Goal: Task Accomplishment & Management: Use online tool/utility

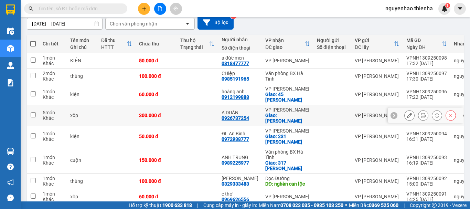
scroll to position [51, 0]
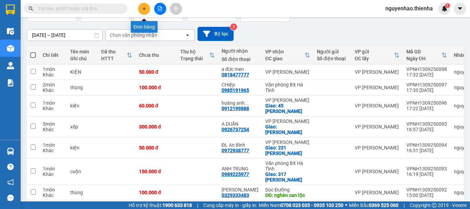
click at [142, 10] on icon "plus" at bounding box center [144, 8] width 5 height 5
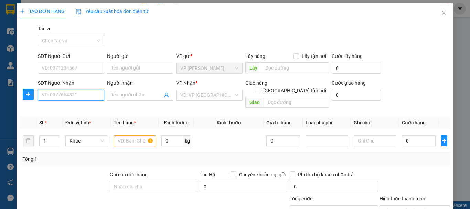
click at [57, 95] on input "SĐT Người Nhận" at bounding box center [71, 94] width 66 height 11
click at [56, 141] on span "down" at bounding box center [56, 143] width 4 height 4
click at [56, 138] on icon "up" at bounding box center [56, 138] width 2 height 1
type input "4"
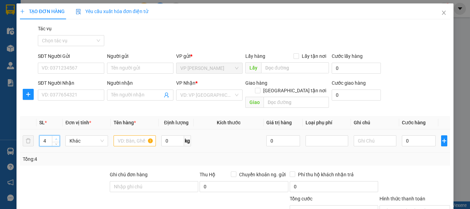
click at [56, 138] on icon "up" at bounding box center [56, 138] width 2 height 1
drag, startPoint x: 131, startPoint y: 132, endPoint x: 470, endPoint y: 106, distance: 339.6
click at [138, 135] on input "text" at bounding box center [135, 140] width 43 height 11
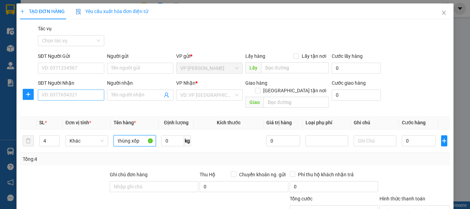
type input "thùng xốp"
click at [71, 97] on input "SĐT Người Nhận" at bounding box center [71, 94] width 66 height 11
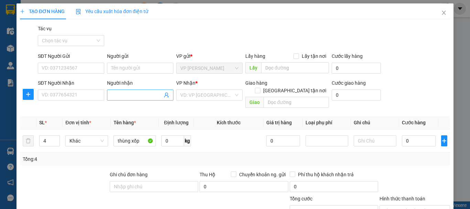
click at [161, 95] on span at bounding box center [140, 94] width 66 height 11
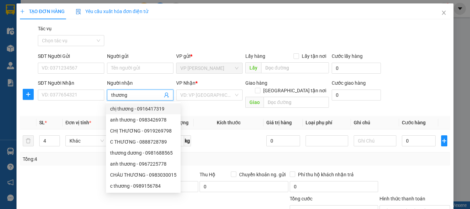
click at [150, 95] on input "thương" at bounding box center [136, 95] width 51 height 8
type input "thương"
click at [201, 195] on div at bounding box center [181, 207] width 72 height 24
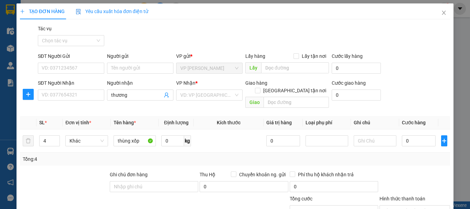
scroll to position [34, 0]
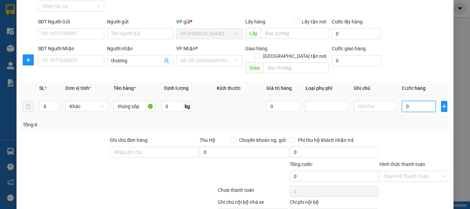
click at [416, 104] on input "0" at bounding box center [419, 106] width 34 height 11
click at [412, 101] on input "0" at bounding box center [419, 106] width 34 height 11
click at [408, 101] on input "0" at bounding box center [419, 106] width 34 height 11
click at [402, 101] on input "0" at bounding box center [419, 106] width 34 height 11
type input "20"
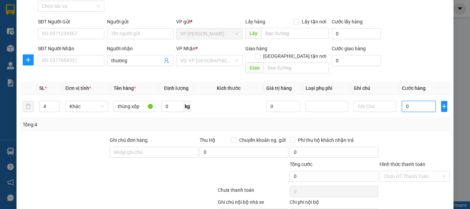
type input "20"
type input "230"
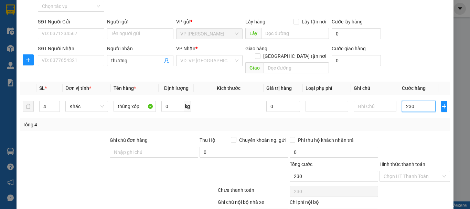
type input "2.300"
type input "23.000"
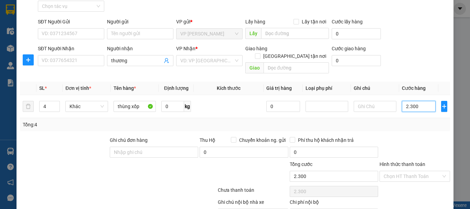
type input "23.000"
type input "230.000"
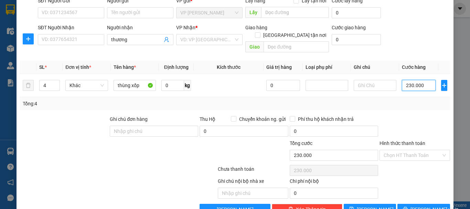
scroll to position [67, 0]
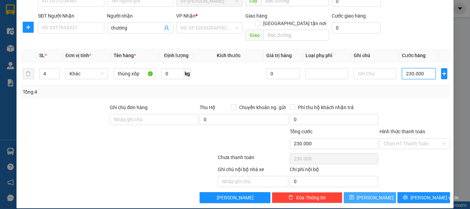
type input "230.000"
click at [362, 192] on button "[PERSON_NAME]" at bounding box center [370, 197] width 53 height 11
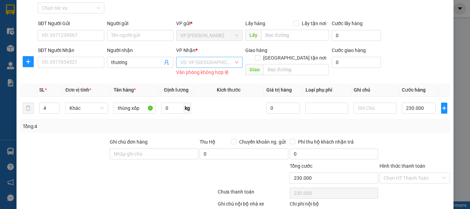
click at [193, 60] on input "search" at bounding box center [206, 62] width 53 height 10
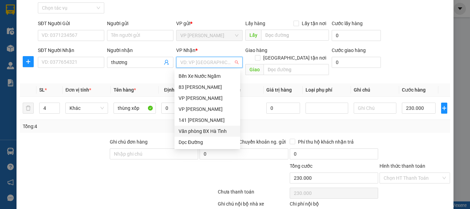
click at [210, 131] on div "Văn phòng BX Hà Tĩnh" at bounding box center [207, 131] width 57 height 8
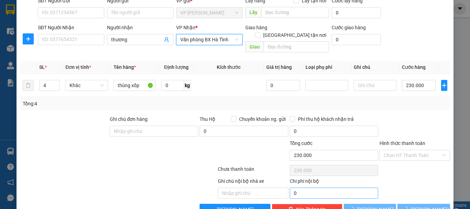
scroll to position [67, 0]
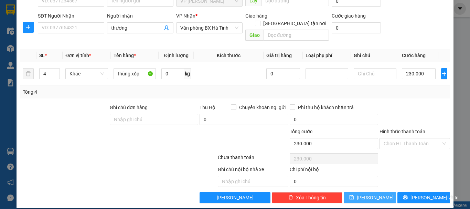
click at [354, 195] on icon "save" at bounding box center [351, 197] width 4 height 4
type input "1"
type input "0"
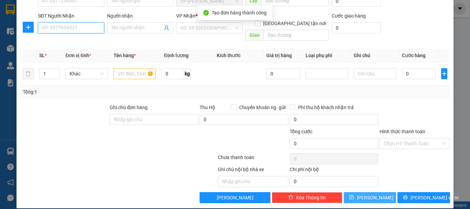
click at [69, 26] on input "SĐT Người Nhận" at bounding box center [71, 27] width 66 height 11
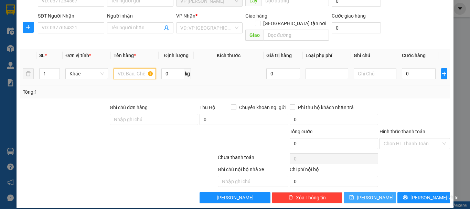
click at [131, 68] on input "text" at bounding box center [135, 73] width 43 height 11
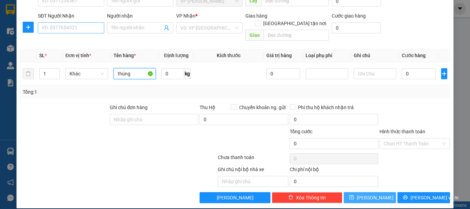
type input "thùng"
click at [63, 27] on input "SĐT Người Nhận" at bounding box center [71, 27] width 66 height 11
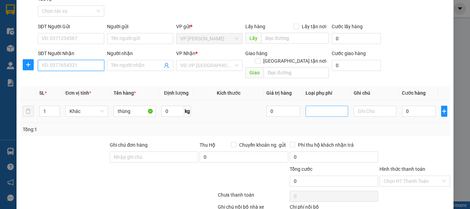
scroll to position [0, 0]
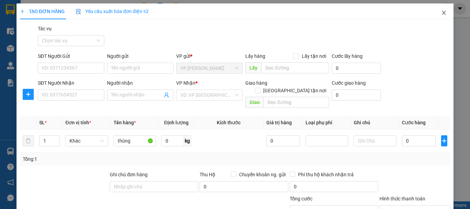
click at [441, 12] on icon "close" at bounding box center [444, 13] width 6 height 6
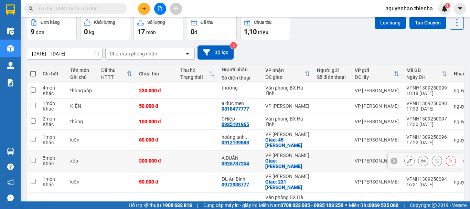
scroll to position [32, 0]
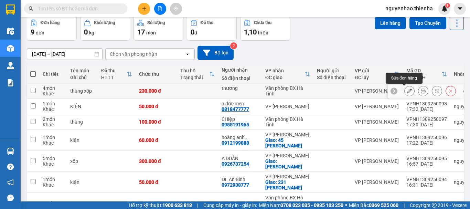
click at [407, 91] on icon at bounding box center [409, 90] width 5 height 5
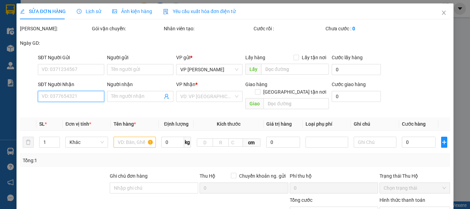
click at [78, 95] on input "SĐT Người Nhận" at bounding box center [71, 96] width 66 height 11
type input "thương"
type input "230.000"
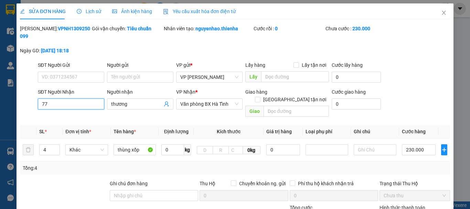
type input "7"
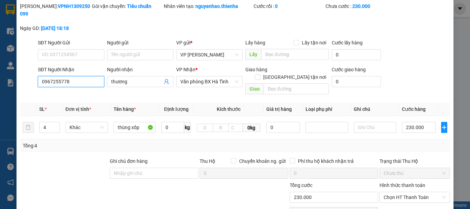
scroll to position [68, 0]
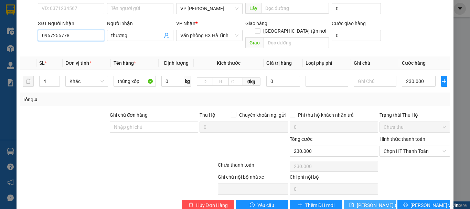
type input "0967255778"
click at [363, 201] on span "Lưu thay đổi" at bounding box center [384, 205] width 55 height 8
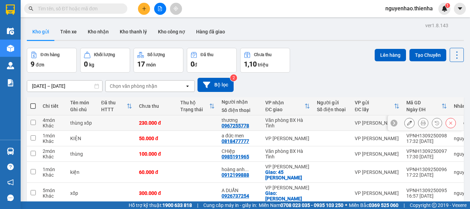
click at [407, 124] on icon at bounding box center [409, 122] width 5 height 5
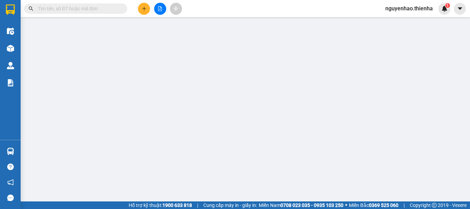
type input "0967255778"
type input "thương"
type input "230.000"
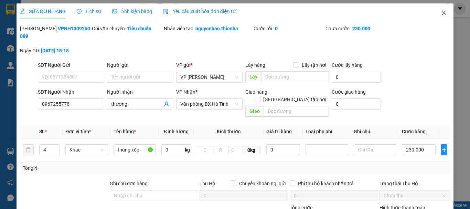
click at [442, 13] on icon "close" at bounding box center [444, 13] width 4 height 4
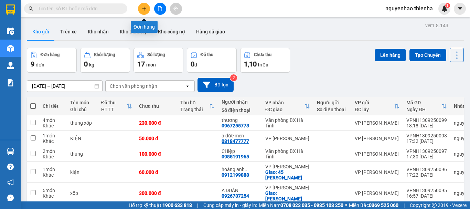
click at [143, 9] on icon "plus" at bounding box center [144, 8] width 5 height 5
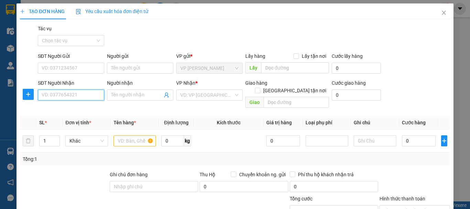
drag, startPoint x: 69, startPoint y: 91, endPoint x: 100, endPoint y: 89, distance: 31.4
click at [69, 91] on input "SĐT Người Nhận" at bounding box center [71, 94] width 66 height 11
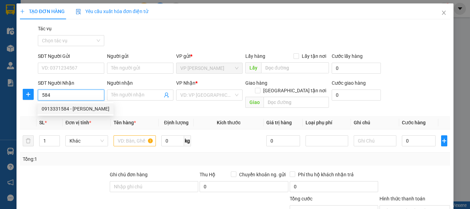
click at [79, 110] on div "0913331584 - c hằng" at bounding box center [76, 109] width 68 height 8
type input "0913331584"
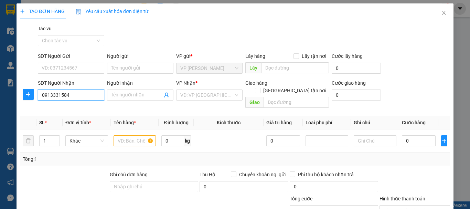
type input "c hằng"
type input "0913331584"
click at [133, 135] on input "text" at bounding box center [135, 140] width 43 height 11
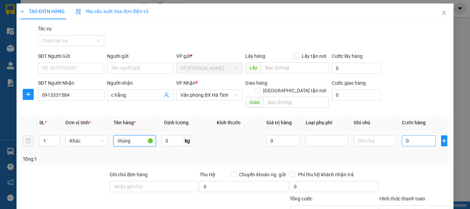
type input "thùng"
click at [413, 135] on input "0" at bounding box center [419, 140] width 34 height 11
type input "5"
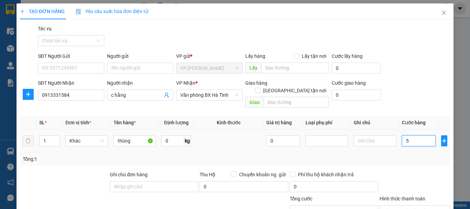
type input "50"
type input "500"
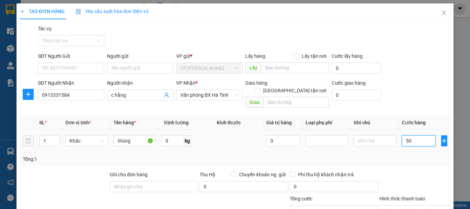
type input "500"
type input "5.000"
type input "50.000"
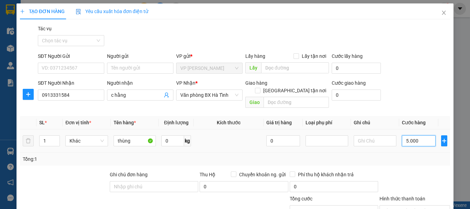
type input "50.000"
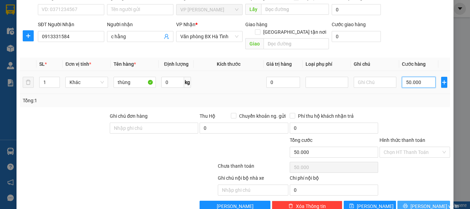
scroll to position [67, 0]
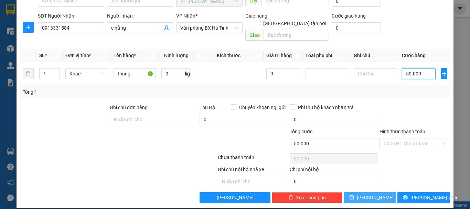
type input "50.000"
click at [374, 192] on button "[PERSON_NAME]" at bounding box center [370, 197] width 53 height 11
type input "0"
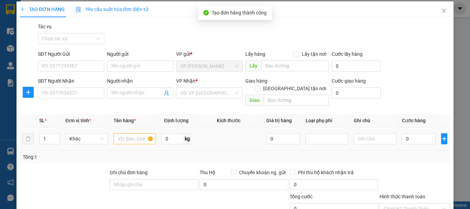
scroll to position [0, 0]
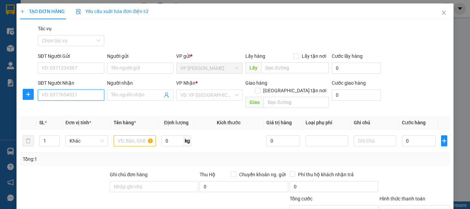
click at [57, 94] on input "SĐT Người Nhận" at bounding box center [71, 94] width 66 height 11
click at [70, 107] on div "0967998908 - THU HUYEN" at bounding box center [70, 109] width 57 height 8
type input "0967998908"
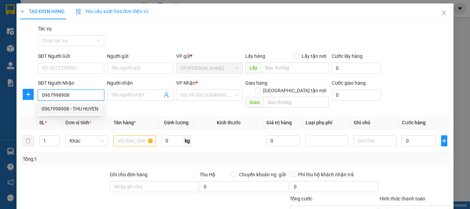
type input "THU HUYEN"
checkbox input "true"
type input "ngõ 379 trần phú"
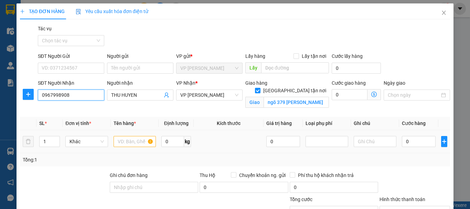
type input "0967998908"
click at [125, 143] on input "text" at bounding box center [135, 141] width 43 height 11
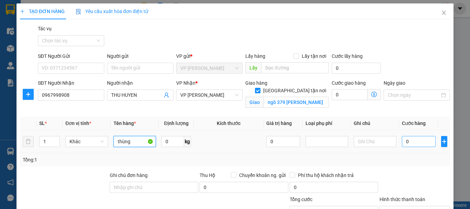
type input "thùng"
click at [408, 145] on input "0" at bounding box center [419, 141] width 34 height 11
type input "2"
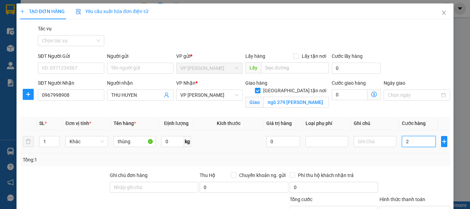
type input "20"
type input "200"
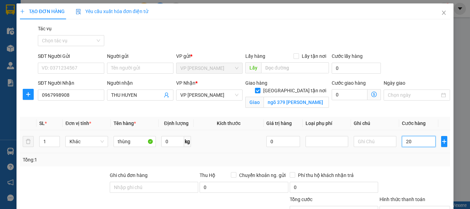
type input "200"
type input "2.000"
type input "20.000"
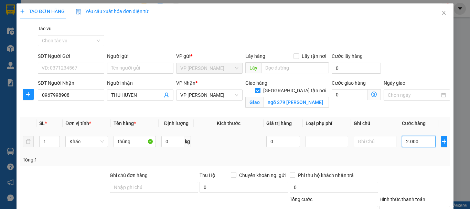
type input "20.000"
type input "200.000"
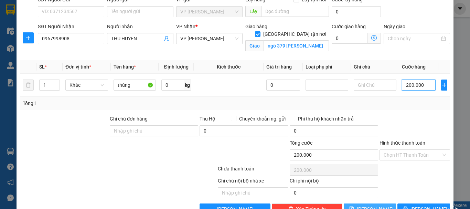
scroll to position [69, 0]
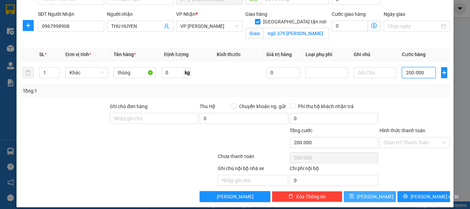
type input "200.000"
click at [374, 194] on button "[PERSON_NAME]" at bounding box center [370, 196] width 53 height 11
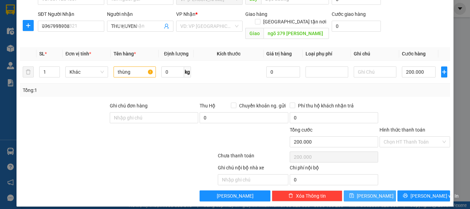
checkbox input "false"
type input "0"
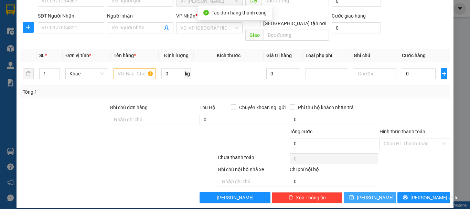
scroll to position [33, 0]
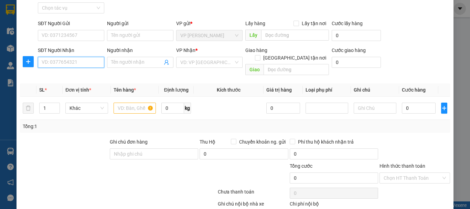
click at [74, 62] on input "SĐT Người Nhận" at bounding box center [71, 62] width 66 height 11
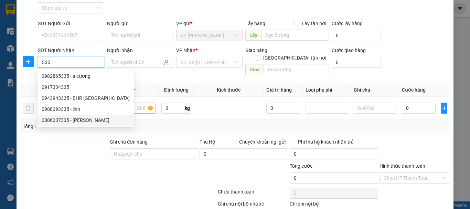
type input "335"
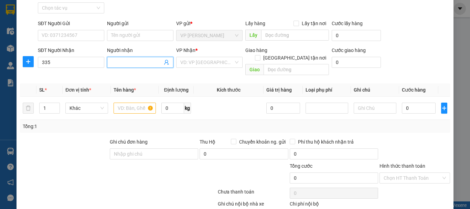
click at [166, 62] on icon "user-add" at bounding box center [167, 63] width 6 height 6
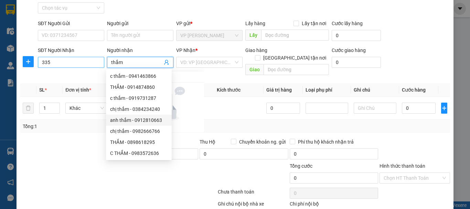
type input "thắm"
click at [71, 63] on input "335" at bounding box center [71, 62] width 66 height 11
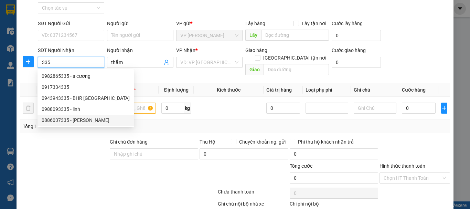
click at [71, 63] on input "335" at bounding box center [71, 62] width 66 height 11
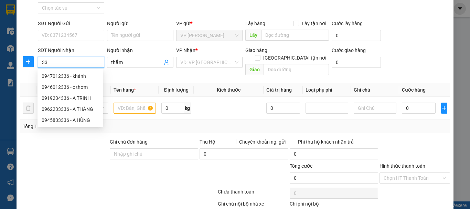
type input "335"
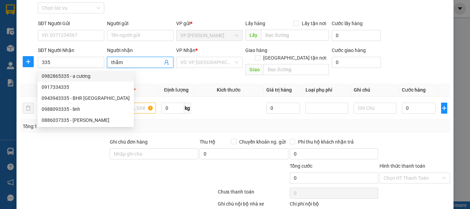
click at [164, 63] on icon "user-add" at bounding box center [167, 63] width 6 height 6
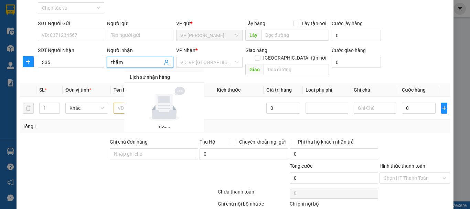
drag, startPoint x: 80, startPoint y: 123, endPoint x: 127, endPoint y: 104, distance: 51.2
click at [82, 122] on div "Tổng: 1" at bounding box center [235, 126] width 430 height 13
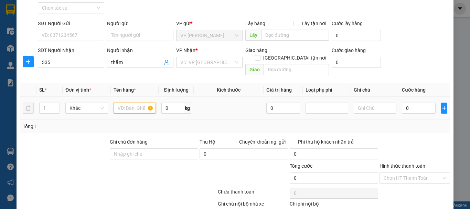
click at [142, 103] on input "text" at bounding box center [135, 108] width 43 height 11
type input "thuốc tây"
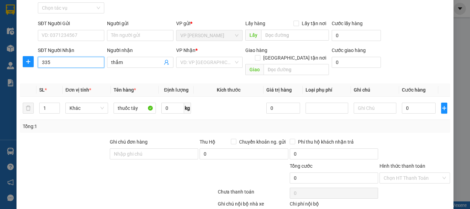
click at [75, 58] on input "335" at bounding box center [71, 62] width 66 height 11
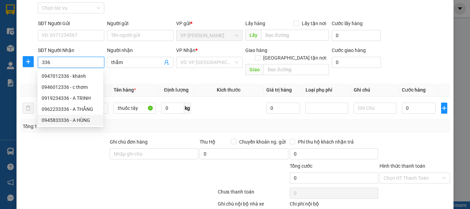
type input "336"
drag, startPoint x: 83, startPoint y: 63, endPoint x: 15, endPoint y: 65, distance: 67.8
click at [15, 65] on div "TẠO ĐƠN HÀNG Yêu cầu xuất hóa đơn điện tử Transit Pickup Surcharge Ids Transit …" at bounding box center [235, 104] width 470 height 209
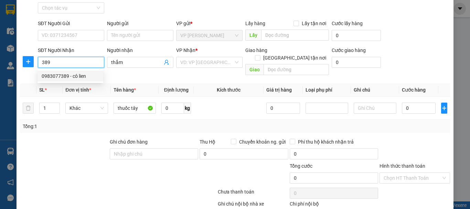
click at [60, 77] on div "0983077389 - cô lien" at bounding box center [70, 76] width 57 height 8
type input "0983077389"
type input "cô lien"
checkbox input "true"
type input "141 nguyễn công trứ"
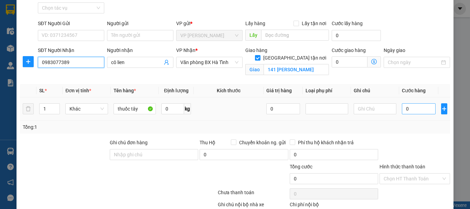
type input "0983077389"
click at [416, 109] on input "0" at bounding box center [419, 108] width 34 height 11
type input "7"
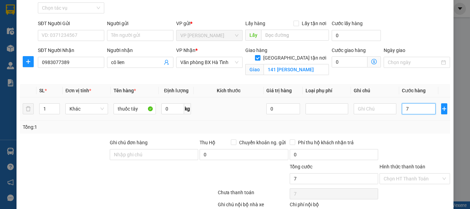
type input "70"
type input "700"
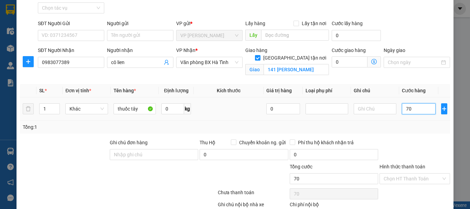
type input "700"
type input "7.000"
type input "70.000"
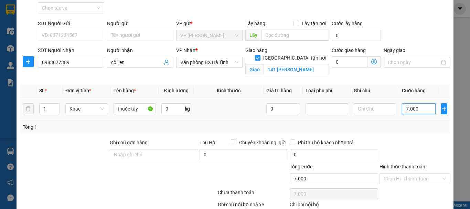
type input "70.000"
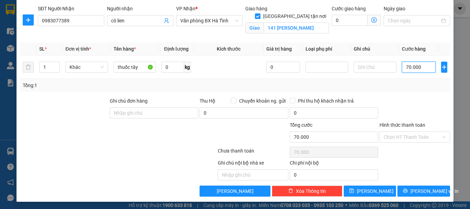
scroll to position [75, 0]
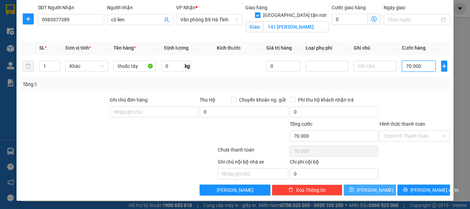
type input "70.000"
click at [366, 192] on span "[PERSON_NAME]" at bounding box center [375, 190] width 37 height 8
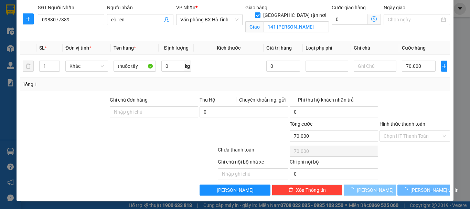
checkbox input "false"
type input "0"
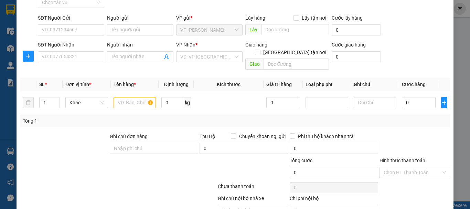
scroll to position [0, 0]
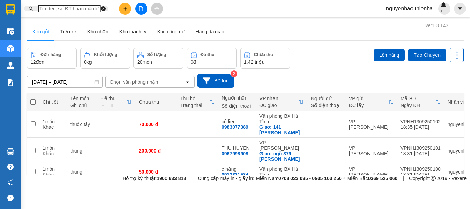
click at [38, 34] on button "Kho gửi" at bounding box center [41, 31] width 28 height 17
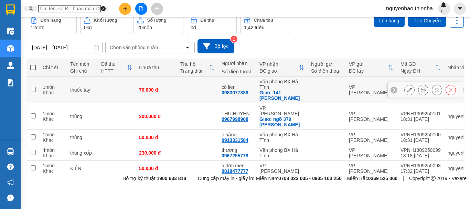
click at [36, 93] on td at bounding box center [33, 90] width 12 height 26
checkbox input "true"
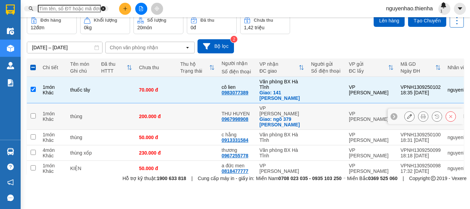
click at [32, 117] on input "checkbox" at bounding box center [33, 115] width 5 height 5
checkbox input "true"
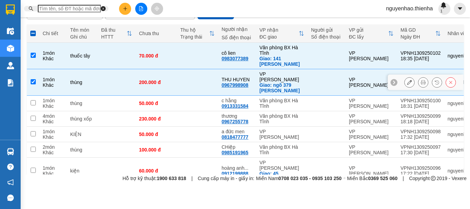
scroll to position [69, 0]
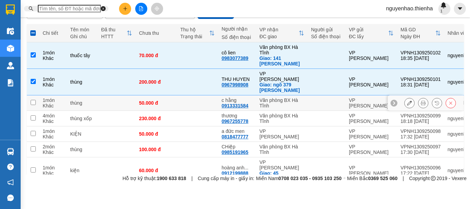
click at [38, 101] on td at bounding box center [33, 102] width 12 height 15
checkbox input "true"
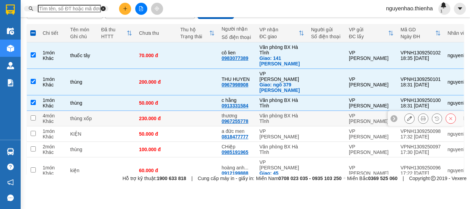
click at [34, 116] on input "checkbox" at bounding box center [33, 117] width 5 height 5
checkbox input "true"
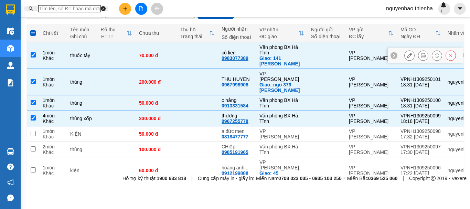
scroll to position [34, 0]
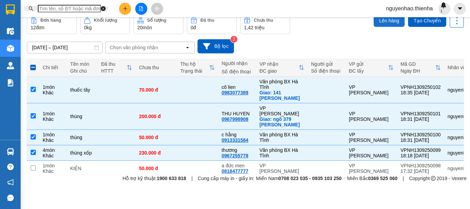
click at [391, 21] on button "Lên hàng" at bounding box center [389, 20] width 31 height 12
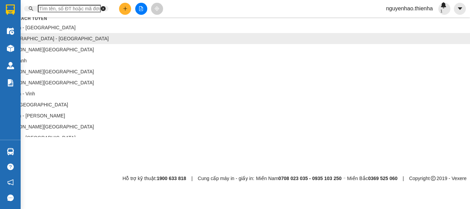
click at [87, 44] on li "[GEOGRAPHIC_DATA] - [GEOGRAPHIC_DATA]" at bounding box center [235, 38] width 470 height 11
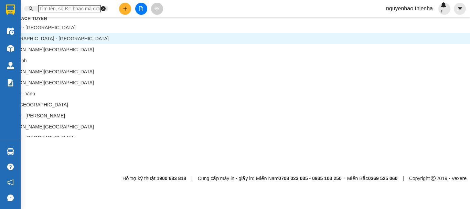
click at [190, 38] on div "22:30 - 38B-012.28" at bounding box center [235, 34] width 470 height 8
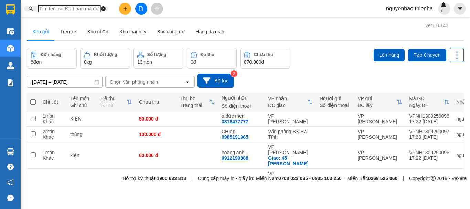
click at [34, 105] on span at bounding box center [33, 102] width 6 height 6
click at [33, 98] on input "checkbox" at bounding box center [33, 98] width 0 height 0
checkbox input "true"
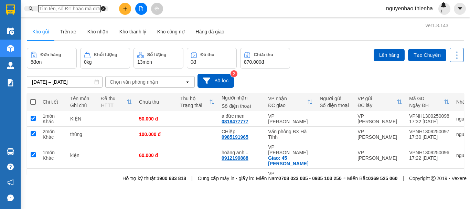
checkbox input "true"
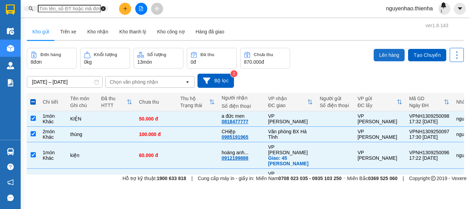
click at [386, 55] on button "Lên hàng" at bounding box center [389, 55] width 31 height 12
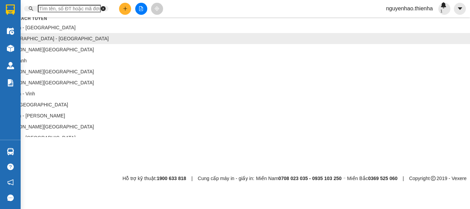
click at [112, 44] on li "[GEOGRAPHIC_DATA] - [GEOGRAPHIC_DATA]" at bounding box center [235, 38] width 470 height 11
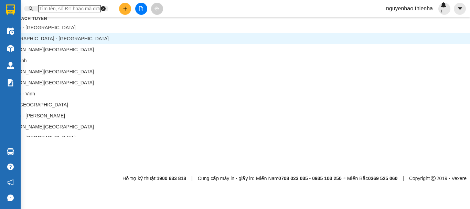
click at [184, 30] on div "22:20 (TC) - 38B-011.72" at bounding box center [235, 27] width 470 height 8
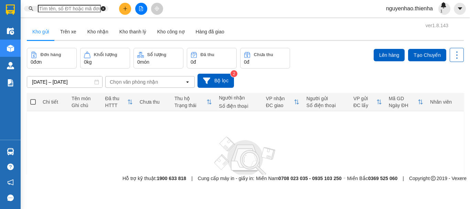
click at [143, 7] on icon "file-add" at bounding box center [141, 8] width 5 height 5
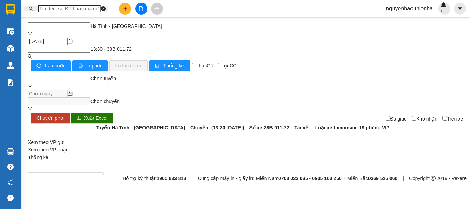
click at [132, 46] on span "13:30 - 38B-011.72" at bounding box center [110, 49] width 41 height 6
click at [215, 23] on div "22:00 - 38B-012.32" at bounding box center [235, 19] width 470 height 8
click at [132, 46] on span "22:00 - 38B-012.32" at bounding box center [110, 49] width 41 height 6
click at [211, 8] on div "Chọn chuyến" at bounding box center [235, 4] width 470 height 8
click at [132, 46] on span "22:00 - 38B-012.32" at bounding box center [110, 49] width 41 height 6
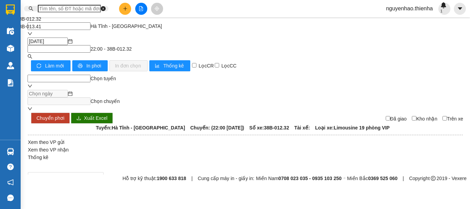
click at [208, 15] on div "13:30 - 38B-011.72" at bounding box center [235, 12] width 470 height 8
click at [128, 8] on icon "plus" at bounding box center [125, 8] width 5 height 5
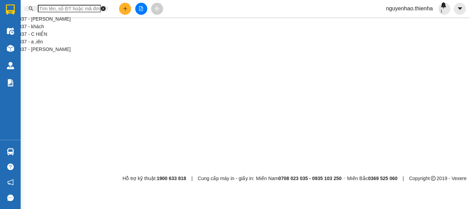
type input "3"
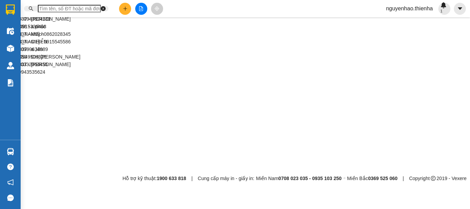
type input "linh"
type input "777"
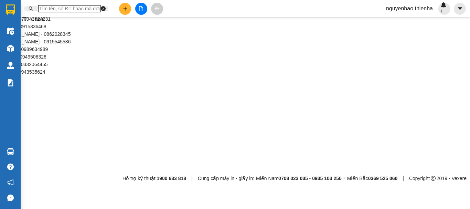
drag, startPoint x: 69, startPoint y: 98, endPoint x: 11, endPoint y: 93, distance: 58.1
type input "0949659777"
click at [60, 8] on div "0949659777 - c lý" at bounding box center [235, 4] width 470 height 8
type input "c lý"
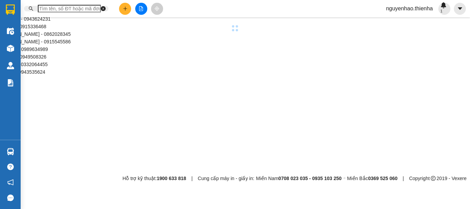
checkbox input "true"
type input "hàm nghi"
type input "0949659777"
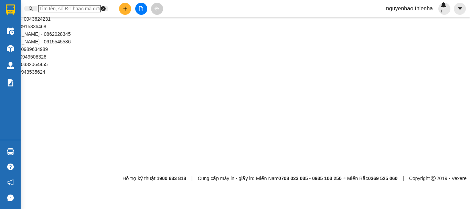
type input "6"
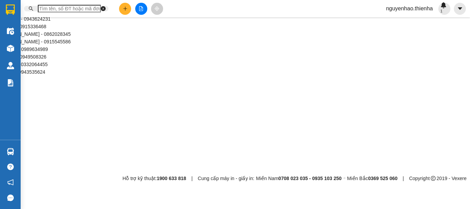
type input "thùng"
type input "3"
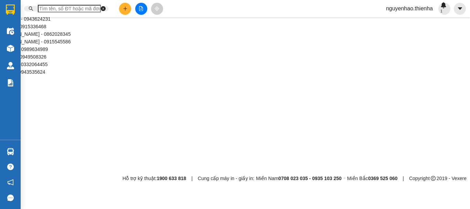
type input "35"
type input "350"
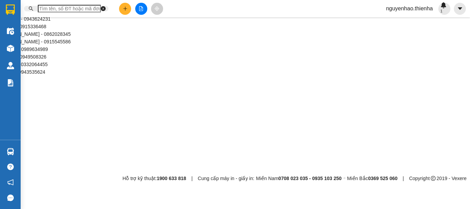
type input "350"
type input "3.500"
type input "35.000"
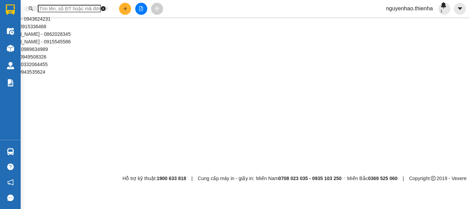
type input "35.000"
type input "350.000"
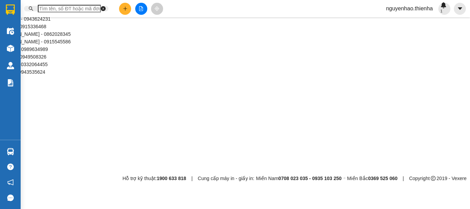
scroll to position [75, 0]
type input "350.000"
checkbox input "false"
type input "1"
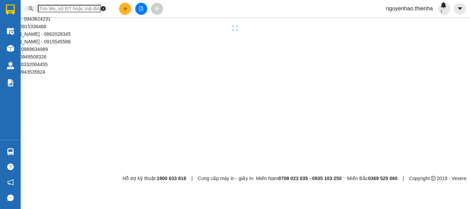
type input "0"
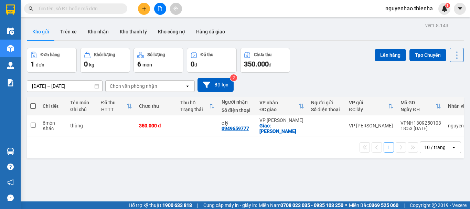
click at [146, 10] on icon "plus" at bounding box center [144, 8] width 5 height 5
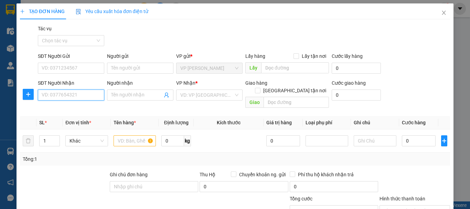
click at [89, 94] on input "SĐT Người Nhận" at bounding box center [71, 94] width 66 height 11
type input "0975155633"
click at [64, 112] on div "0975155633 - a dương" at bounding box center [70, 109] width 57 height 8
type input "a dương"
checkbox input "true"
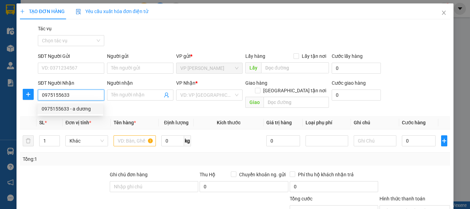
type input "32 Đường trung tiết"
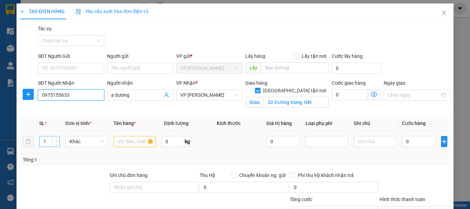
type input "0975155633"
click at [50, 139] on input "1" at bounding box center [50, 141] width 20 height 10
type input "8"
click at [118, 141] on input "text" at bounding box center [135, 141] width 43 height 11
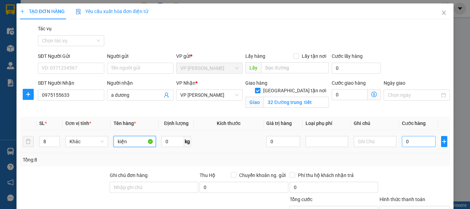
type input "kiện"
click at [414, 138] on input "0" at bounding box center [419, 141] width 34 height 11
type input "4"
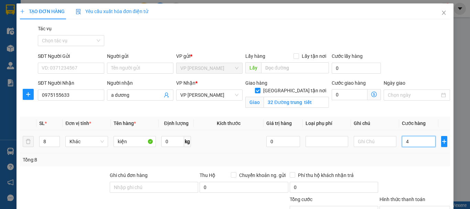
type input "40"
type input "400"
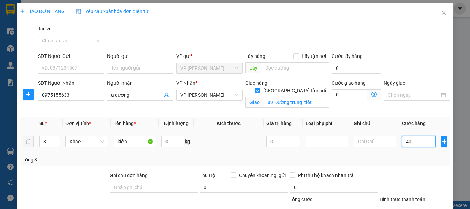
type input "400"
type input "4.000"
type input "40.000"
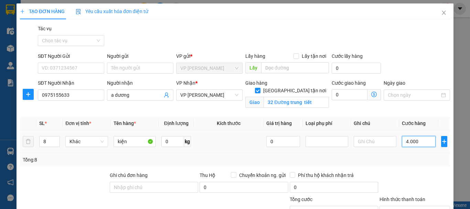
type input "40.000"
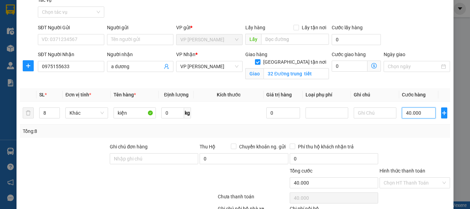
scroll to position [69, 0]
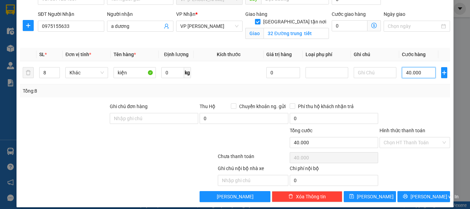
type input "4.000"
type input "40.000"
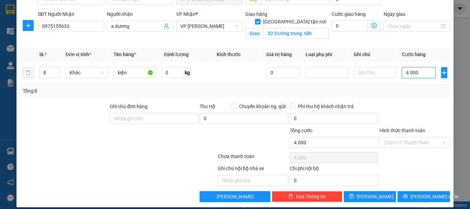
type input "40.000"
type input "400.000"
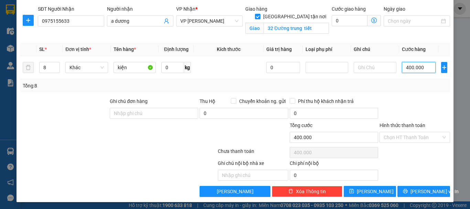
scroll to position [75, 0]
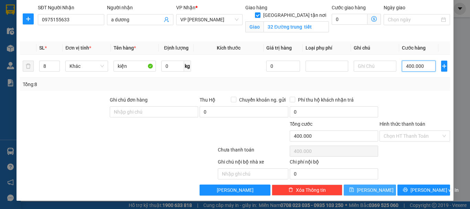
type input "400.000"
click at [344, 191] on button "[PERSON_NAME]" at bounding box center [370, 189] width 53 height 11
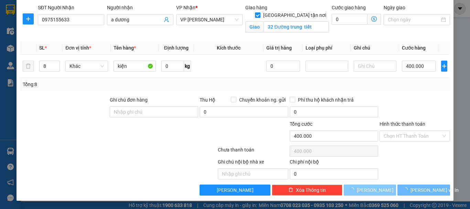
checkbox input "false"
type input "1"
type input "0"
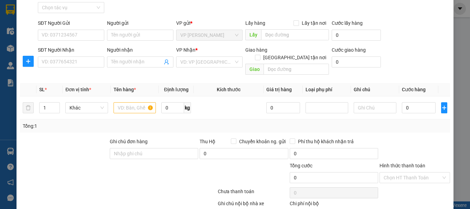
scroll to position [0, 0]
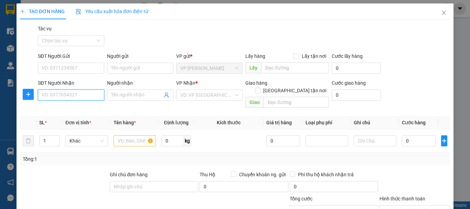
click at [52, 96] on input "SĐT Người Nhận" at bounding box center [71, 94] width 66 height 11
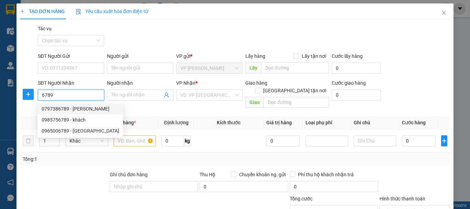
click at [87, 111] on div "0797386789 - c ngọc" at bounding box center [80, 109] width 77 height 8
type input "0797386789"
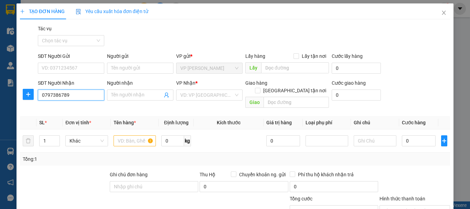
type input "c ngọc"
checkbox input "true"
type input "41 LÊ QUÝ ĐÔN"
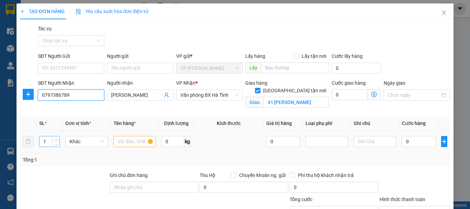
type input "0797386789"
click at [51, 142] on input "1" at bounding box center [50, 141] width 20 height 10
type input "3"
click at [128, 139] on input "text" at bounding box center [135, 141] width 43 height 11
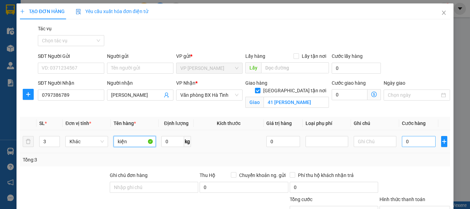
type input "kiện"
click at [416, 141] on input "0" at bounding box center [419, 141] width 34 height 11
type input "1"
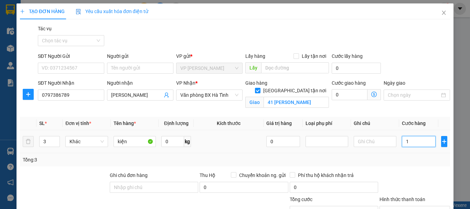
type input "15"
type input "150"
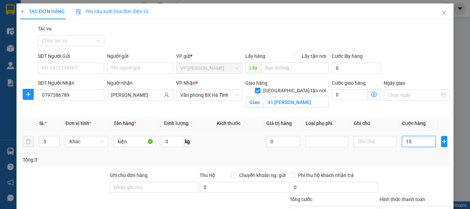
type input "150"
type input "1.500"
type input "15.000"
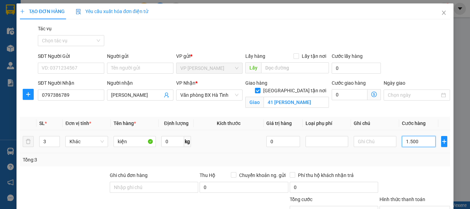
type input "15.000"
type input "150.000"
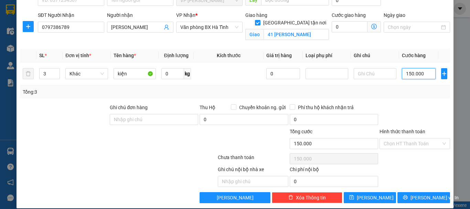
scroll to position [75, 0]
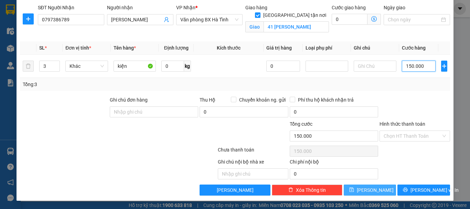
type input "150.000"
click at [357, 189] on button "Lưu" at bounding box center [370, 189] width 53 height 11
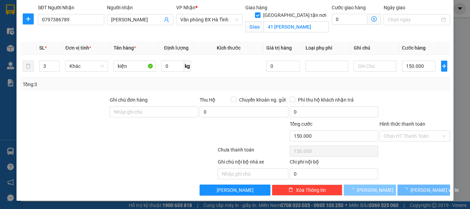
checkbox input "false"
type input "1"
type input "0"
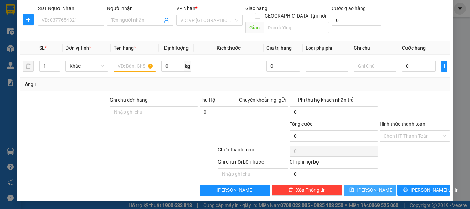
scroll to position [67, 0]
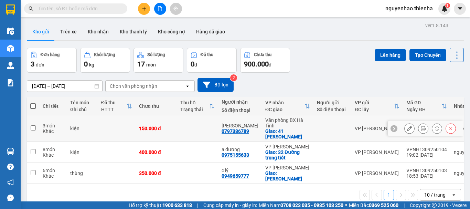
click at [31, 127] on input "checkbox" at bounding box center [33, 127] width 5 height 5
checkbox input "true"
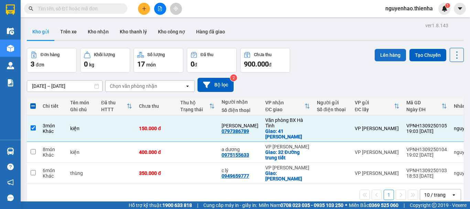
click at [389, 57] on button "Lên hàng" at bounding box center [390, 55] width 31 height 12
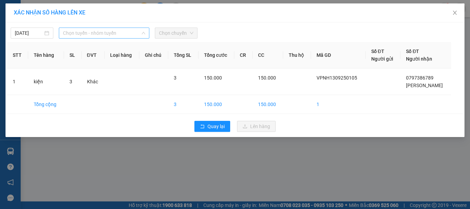
click at [126, 35] on span "Chọn tuyến - nhóm tuyến" at bounding box center [104, 33] width 82 height 10
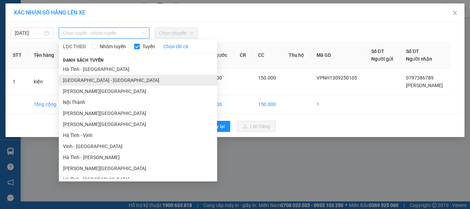
click at [96, 81] on li "[GEOGRAPHIC_DATA] - [GEOGRAPHIC_DATA]" at bounding box center [138, 80] width 158 height 11
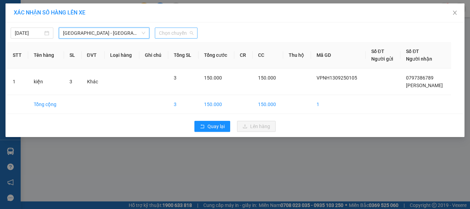
click at [170, 28] on span "Chọn chuyến" at bounding box center [176, 33] width 34 height 10
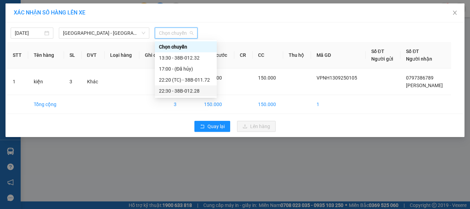
click at [178, 94] on div "22:30 - 38B-012.28" at bounding box center [186, 91] width 54 height 8
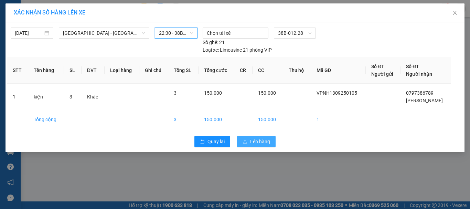
click at [253, 145] on button "Lên hàng" at bounding box center [256, 141] width 39 height 11
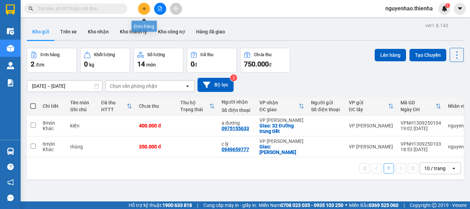
click at [148, 8] on button at bounding box center [144, 9] width 12 height 12
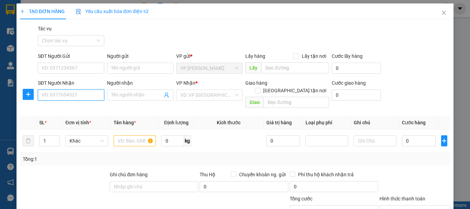
click at [59, 96] on input "SĐT Người Nhận" at bounding box center [71, 94] width 66 height 11
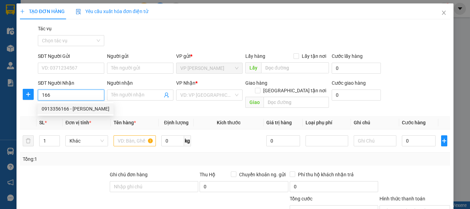
click at [59, 108] on div "0913356166 - [PERSON_NAME]" at bounding box center [76, 109] width 68 height 8
type input "0913356166"
type input "[PERSON_NAME]"
checkbox input "true"
type input "102 hàm nghi"
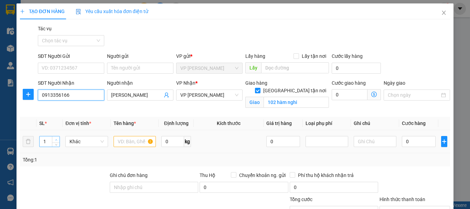
type input "0913356166"
click at [56, 138] on span "up" at bounding box center [56, 140] width 4 height 4
type input "3"
click at [56, 138] on span "up" at bounding box center [56, 140] width 4 height 4
click at [128, 143] on input "text" at bounding box center [135, 141] width 43 height 11
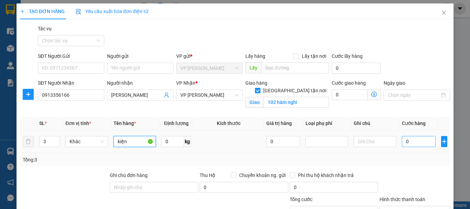
type input "kiện"
click at [415, 141] on input "0" at bounding box center [419, 141] width 34 height 11
type input "1"
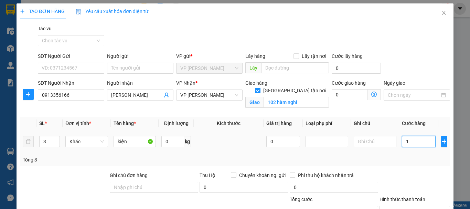
type input "15"
type input "150"
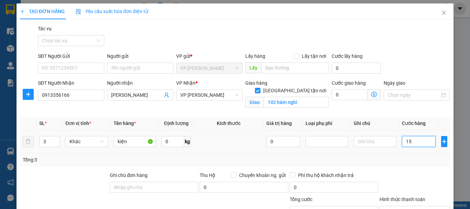
type input "150"
type input "1.500"
type input "15.000"
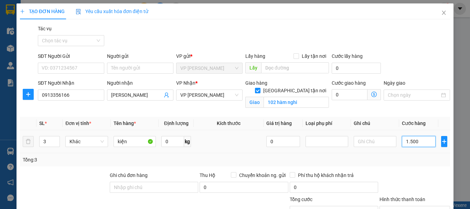
type input "15.000"
type input "150.000"
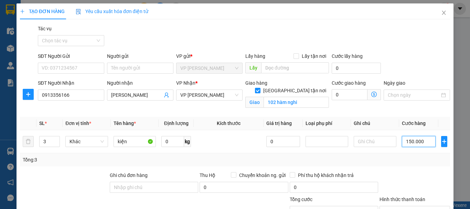
type input "15.000"
type input "1.500"
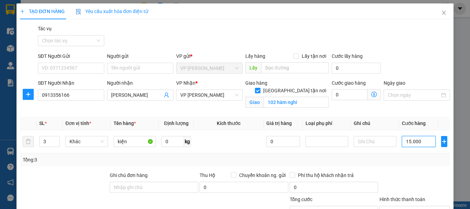
type input "1.500"
type input "15.000"
type input "150.000"
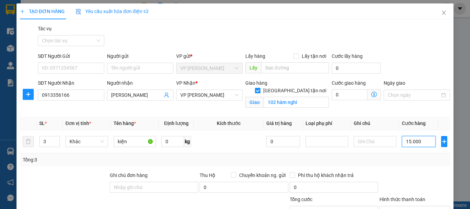
type input "150.000"
type input "1.500.000"
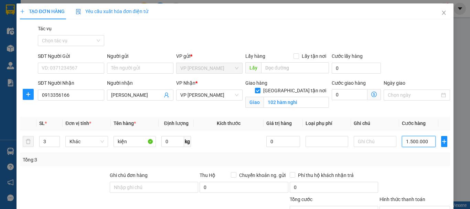
type input "150.000"
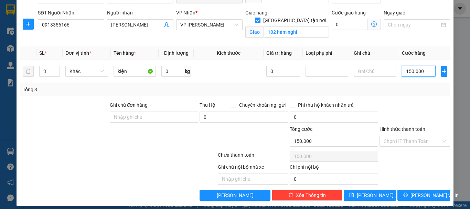
scroll to position [75, 0]
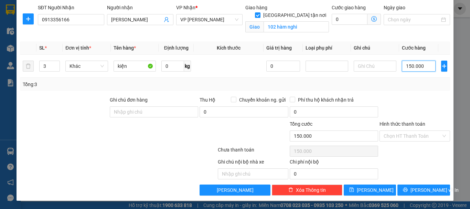
type input "150.000"
click at [366, 183] on div "Transit Pickup Surcharge Ids Transit Deliver Surcharge Ids Transit Deliver Surc…" at bounding box center [235, 72] width 430 height 246
click at [366, 189] on span "[PERSON_NAME]" at bounding box center [375, 190] width 37 height 8
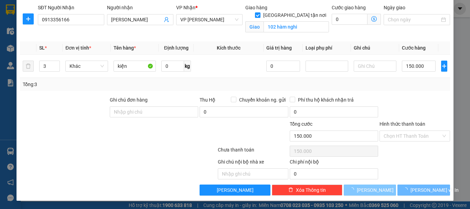
checkbox input "false"
type input "1"
type input "0"
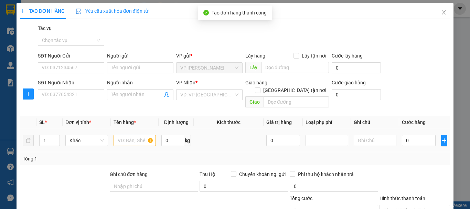
scroll to position [0, 0]
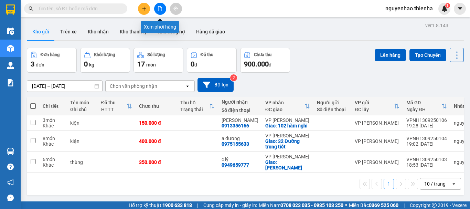
click at [158, 10] on icon "file-add" at bounding box center [160, 8] width 4 height 5
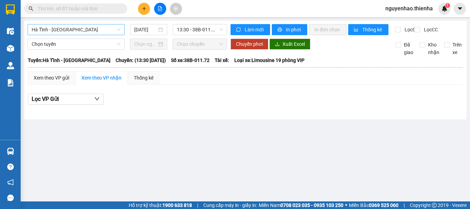
click at [99, 29] on span "Hà Tĩnh - [GEOGRAPHIC_DATA]" at bounding box center [76, 29] width 89 height 10
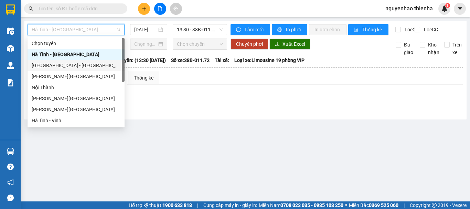
click at [95, 61] on div "[GEOGRAPHIC_DATA] - [GEOGRAPHIC_DATA]" at bounding box center [76, 65] width 97 height 11
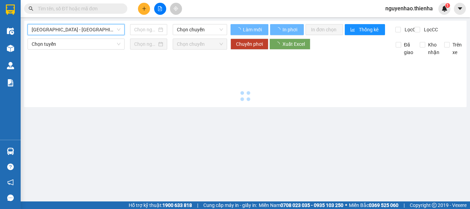
type input "[DATE]"
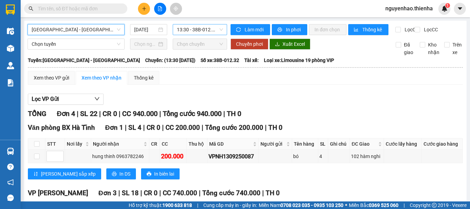
click at [205, 30] on span "13:30 - 38B-012.32" at bounding box center [200, 29] width 46 height 10
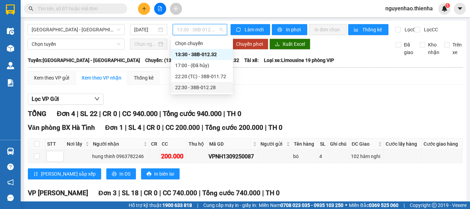
click at [200, 88] on div "22:30 - 38B-012.28" at bounding box center [202, 88] width 54 height 8
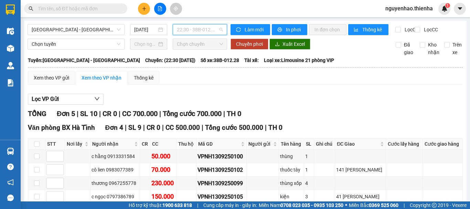
click at [196, 32] on span "22:30 - 38B-012.28" at bounding box center [200, 29] width 46 height 10
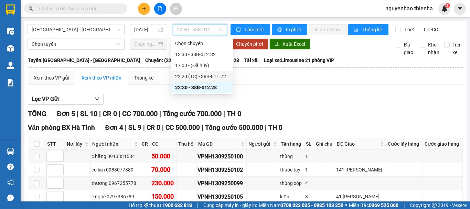
click at [206, 75] on div "22:20 (TC) - 38B-011.72" at bounding box center [202, 77] width 54 height 8
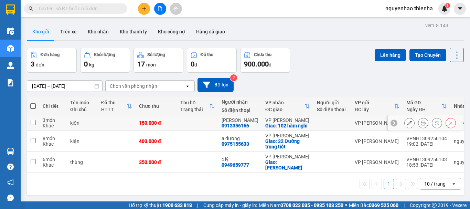
scroll to position [32, 0]
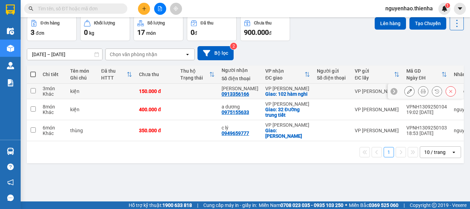
click at [28, 90] on td at bounding box center [33, 91] width 12 height 15
checkbox input "true"
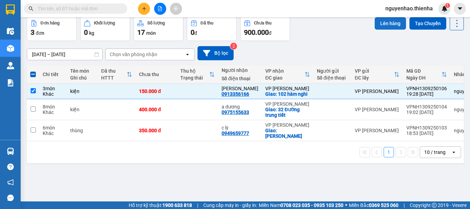
click at [392, 26] on button "Lên hàng" at bounding box center [390, 23] width 31 height 12
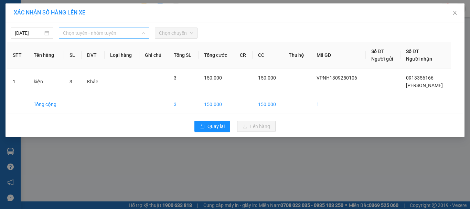
click at [94, 31] on span "Chọn tuyến - nhóm tuyến" at bounding box center [104, 33] width 82 height 10
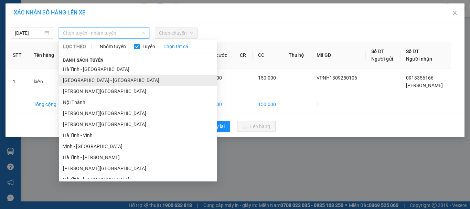
click at [69, 77] on li "[GEOGRAPHIC_DATA] - [GEOGRAPHIC_DATA]" at bounding box center [138, 80] width 158 height 11
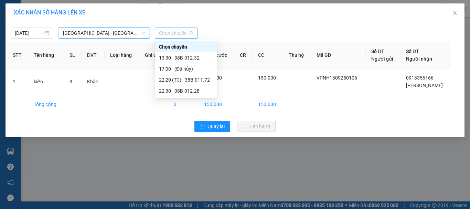
click at [175, 33] on span "Chọn chuyến" at bounding box center [176, 33] width 34 height 10
click at [185, 90] on div "22:30 - 38B-012.28" at bounding box center [186, 91] width 54 height 8
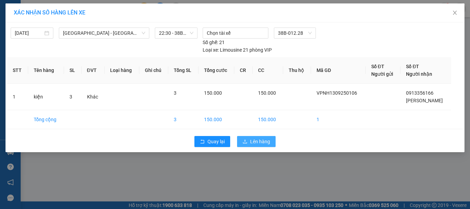
click at [260, 141] on span "Lên hàng" at bounding box center [260, 142] width 20 height 8
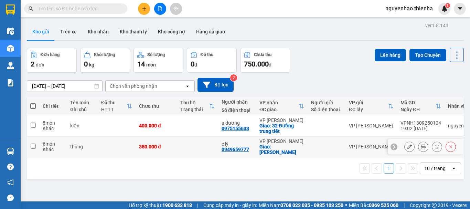
click at [33, 143] on input "checkbox" at bounding box center [33, 145] width 5 height 5
checkbox input "true"
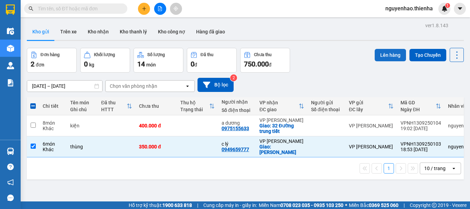
click at [391, 56] on button "Lên hàng" at bounding box center [390, 55] width 31 height 12
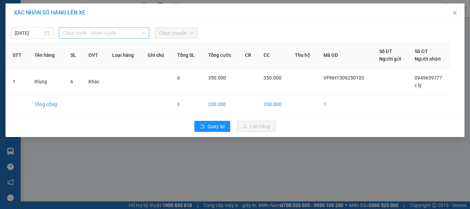
click at [126, 35] on span "Chọn tuyến - nhóm tuyến" at bounding box center [104, 33] width 82 height 10
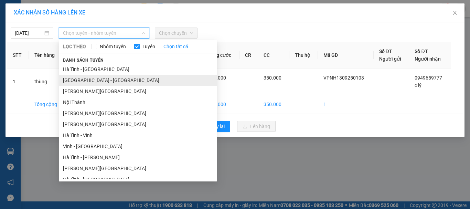
click at [106, 75] on li "[GEOGRAPHIC_DATA] - [GEOGRAPHIC_DATA]" at bounding box center [138, 80] width 158 height 11
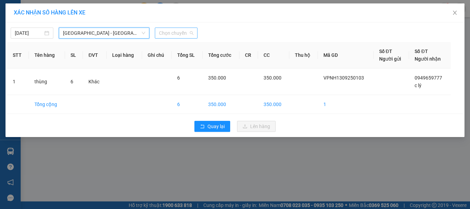
click at [179, 32] on span "Chọn chuyến" at bounding box center [176, 33] width 34 height 10
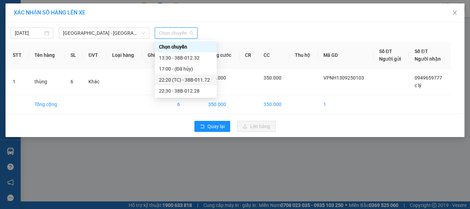
click at [174, 82] on div "22:20 (TC) - 38B-011.72" at bounding box center [186, 80] width 54 height 8
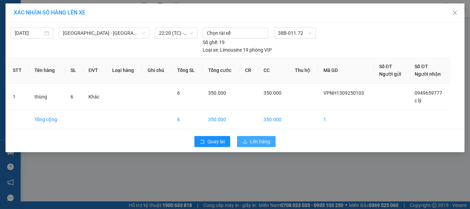
click at [268, 145] on span "Lên hàng" at bounding box center [260, 142] width 20 height 8
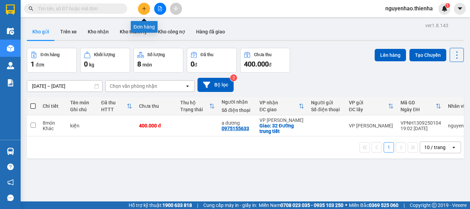
click at [145, 9] on icon "plus" at bounding box center [144, 8] width 5 height 5
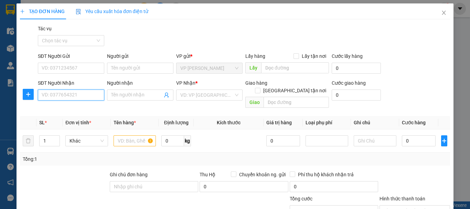
click at [68, 94] on input "SĐT Người Nhận" at bounding box center [71, 94] width 66 height 11
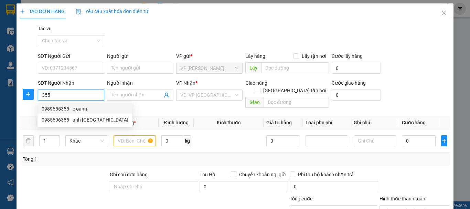
click at [84, 111] on div "0989655355 - c oanh" at bounding box center [85, 109] width 87 height 8
type input "0989655355"
type input "c oanh"
checkbox input "true"
type input "ng văn gia"
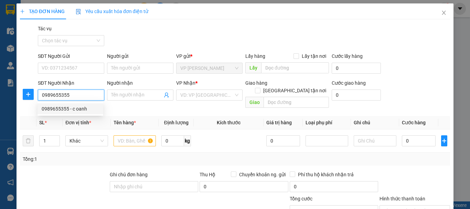
type input "70.000"
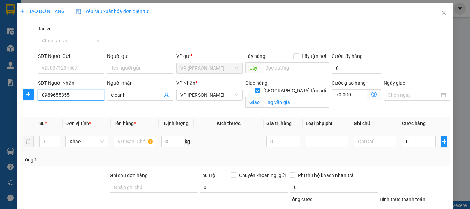
type input "0989655355"
click at [137, 141] on input "text" at bounding box center [135, 141] width 43 height 11
type input "o"
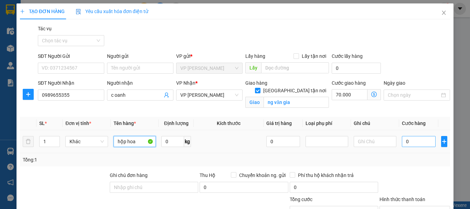
type input "hộp hoa"
click at [411, 139] on input "0" at bounding box center [419, 141] width 34 height 11
type input "5"
type input "70.005"
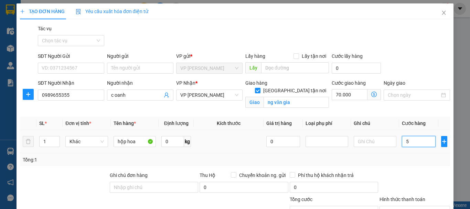
type input "50"
type input "70.050"
type input "500"
type input "70.500"
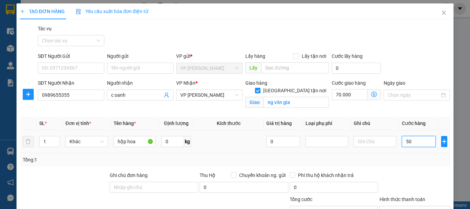
type input "70.500"
type input "5.000"
type input "75.000"
type input "50.000"
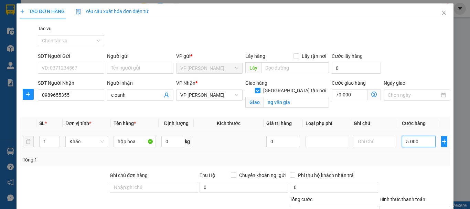
type input "120.000"
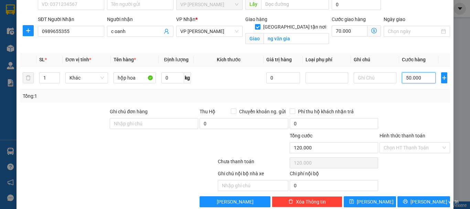
scroll to position [69, 0]
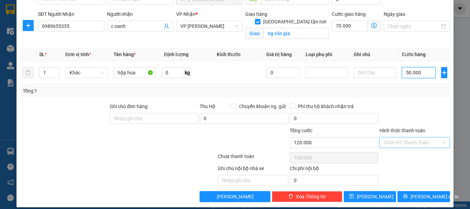
type input "50.000"
click at [407, 143] on input "Hình thức thanh toán" at bounding box center [412, 142] width 57 height 10
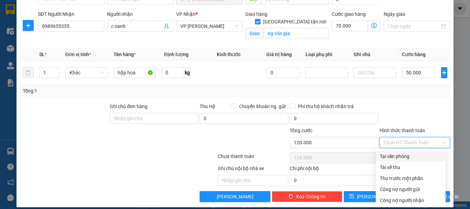
click at [407, 156] on div "Tại văn phòng" at bounding box center [411, 156] width 62 height 8
type input "0"
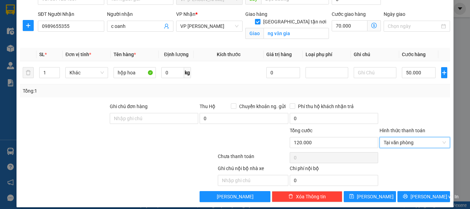
scroll to position [75, 0]
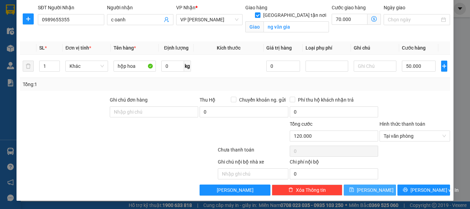
click at [373, 192] on span "Lưu" at bounding box center [375, 190] width 37 height 8
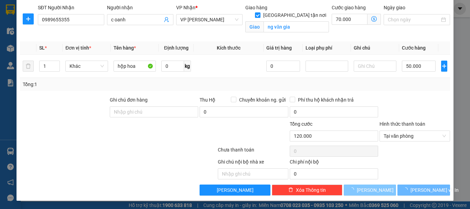
checkbox input "false"
type input "0"
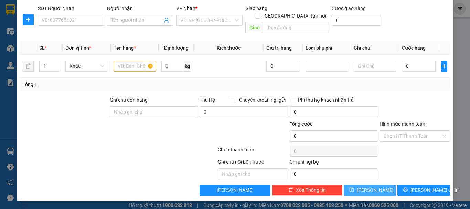
scroll to position [67, 0]
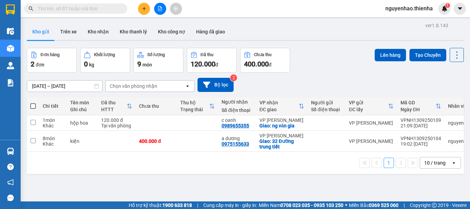
click at [33, 106] on span at bounding box center [33, 106] width 6 height 6
click at [33, 103] on input "checkbox" at bounding box center [33, 103] width 0 height 0
checkbox input "true"
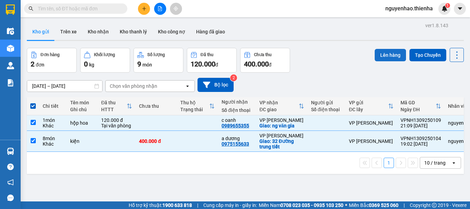
click at [391, 56] on button "Lên hàng" at bounding box center [390, 55] width 31 height 12
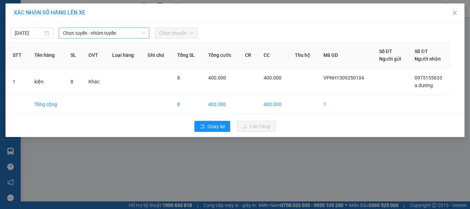
click at [122, 33] on span "Chọn tuyến - nhóm tuyến" at bounding box center [104, 33] width 82 height 10
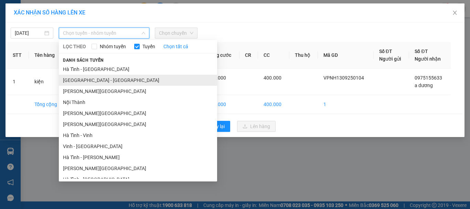
click at [103, 79] on li "[GEOGRAPHIC_DATA] - [GEOGRAPHIC_DATA]" at bounding box center [138, 80] width 158 height 11
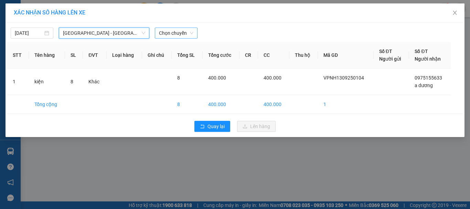
click at [181, 34] on span "Chọn chuyến" at bounding box center [176, 33] width 34 height 10
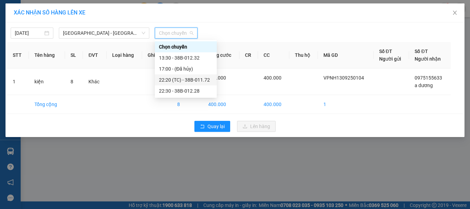
click at [192, 82] on div "22:20 (TC) - 38B-011.72" at bounding box center [186, 80] width 54 height 8
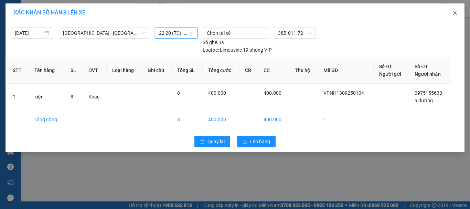
click at [459, 12] on span "Close" at bounding box center [454, 12] width 19 height 19
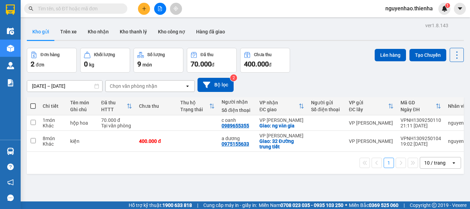
click at [34, 105] on span at bounding box center [33, 106] width 6 height 6
click at [33, 103] on input "checkbox" at bounding box center [33, 103] width 0 height 0
checkbox input "true"
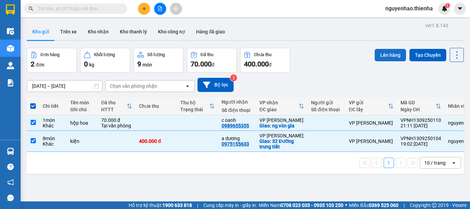
click at [377, 53] on button "Lên hàng" at bounding box center [390, 55] width 31 height 12
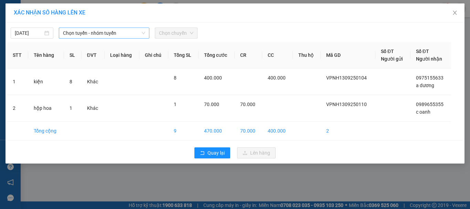
click at [119, 32] on span "Chọn tuyến - nhóm tuyến" at bounding box center [104, 33] width 82 height 10
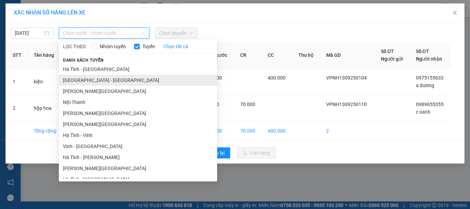
click at [102, 78] on li "[GEOGRAPHIC_DATA] - [GEOGRAPHIC_DATA]" at bounding box center [138, 80] width 158 height 11
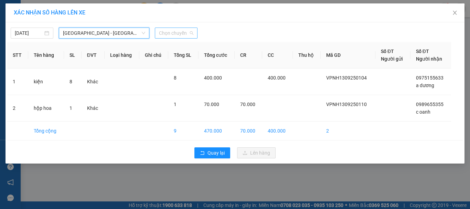
click at [184, 36] on span "Chọn chuyến" at bounding box center [176, 33] width 34 height 10
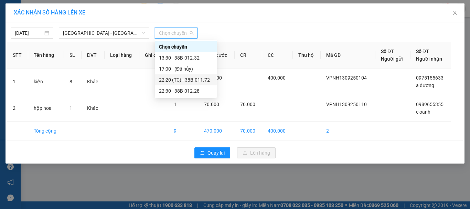
click at [180, 81] on div "22:20 (TC) - 38B-011.72" at bounding box center [186, 80] width 54 height 8
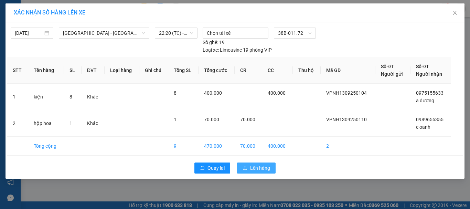
click at [260, 168] on span "Lên hàng" at bounding box center [260, 168] width 20 height 8
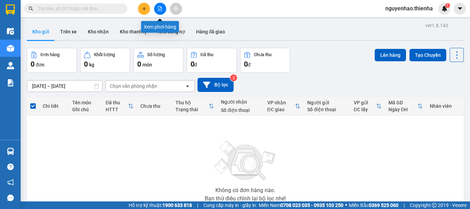
click at [162, 12] on button at bounding box center [160, 9] width 12 height 12
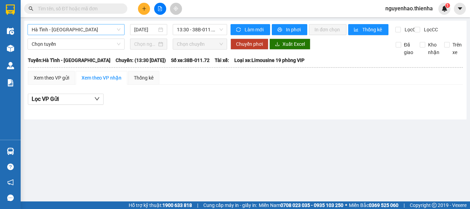
click at [69, 29] on span "Hà Tĩnh - [GEOGRAPHIC_DATA]" at bounding box center [76, 29] width 89 height 10
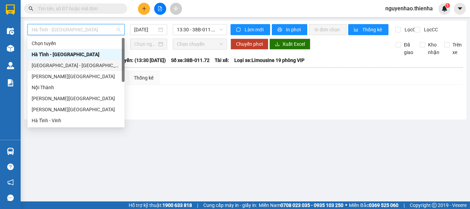
click at [62, 65] on div "[GEOGRAPHIC_DATA] - [GEOGRAPHIC_DATA]" at bounding box center [76, 66] width 89 height 8
type input "[DATE]"
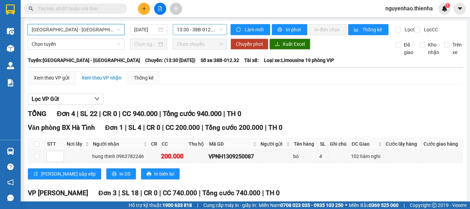
click at [201, 30] on span "13:30 - 38B-012.32" at bounding box center [200, 29] width 46 height 10
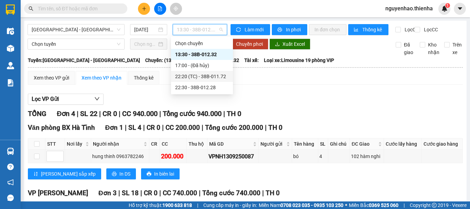
click at [211, 74] on div "22:20 (TC) - 38B-011.72" at bounding box center [202, 77] width 54 height 8
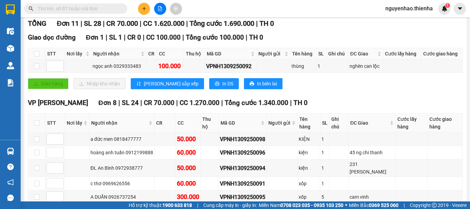
scroll to position [81, 0]
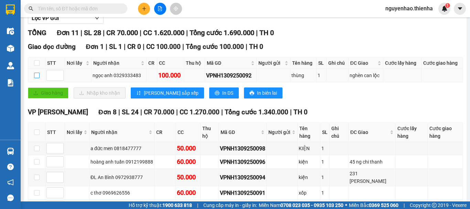
click at [36, 78] on input "checkbox" at bounding box center [37, 76] width 6 height 6
checkbox input "true"
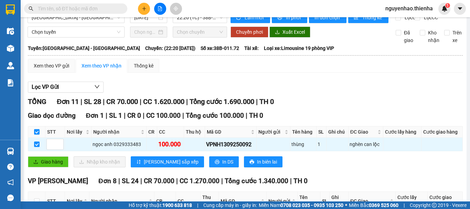
scroll to position [0, 0]
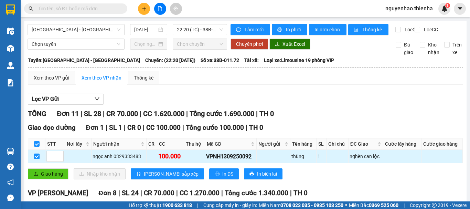
click at [38, 158] on td at bounding box center [36, 156] width 17 height 13
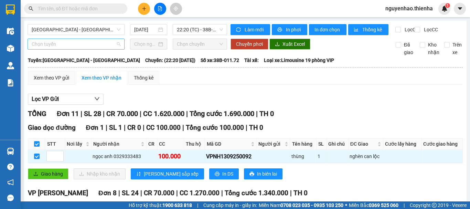
click at [75, 49] on span "Chọn tuyến" at bounding box center [76, 44] width 89 height 10
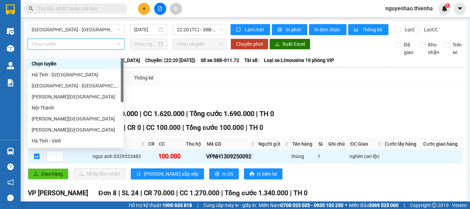
click at [75, 49] on span "Chọn tuyến" at bounding box center [76, 44] width 89 height 10
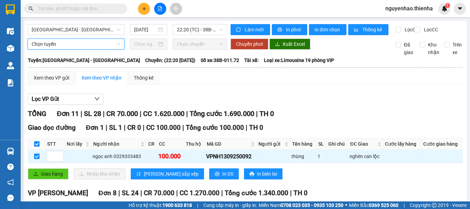
click at [75, 49] on span "Chọn tuyến" at bounding box center [76, 44] width 89 height 10
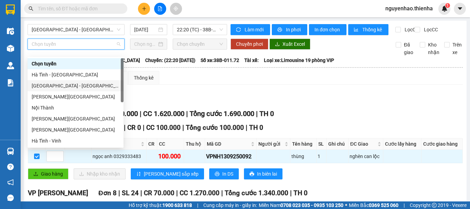
click at [61, 87] on div "[GEOGRAPHIC_DATA] - [GEOGRAPHIC_DATA]" at bounding box center [76, 86] width 88 height 8
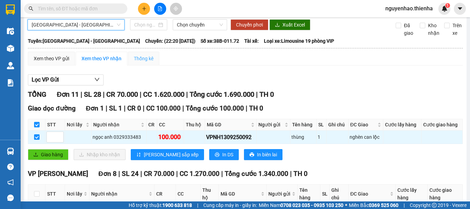
scroll to position [34, 0]
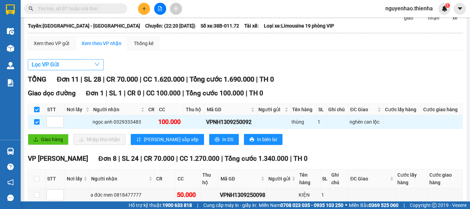
click at [95, 67] on icon "down" at bounding box center [97, 65] width 6 height 6
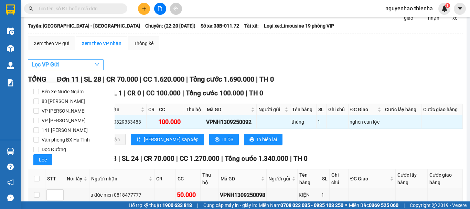
click at [95, 67] on icon "down" at bounding box center [97, 65] width 6 height 6
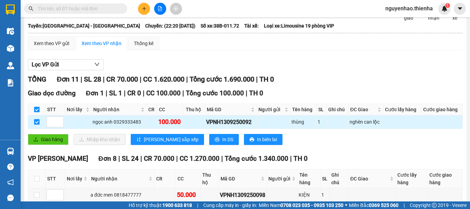
click at [37, 125] on input "checkbox" at bounding box center [37, 122] width 6 height 6
checkbox input "false"
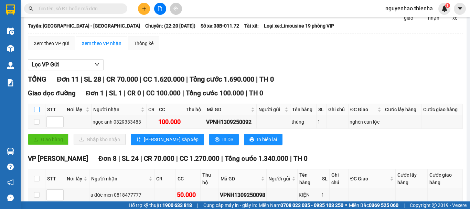
click at [39, 112] on input "checkbox" at bounding box center [37, 110] width 6 height 6
checkbox input "true"
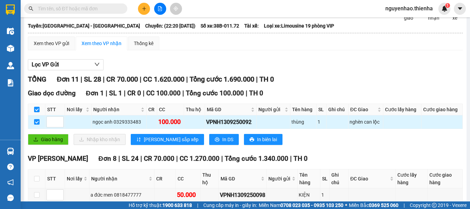
drag, startPoint x: 39, startPoint y: 128, endPoint x: 37, endPoint y: 124, distance: 5.2
click at [39, 125] on input "checkbox" at bounding box center [37, 122] width 6 height 6
checkbox input "false"
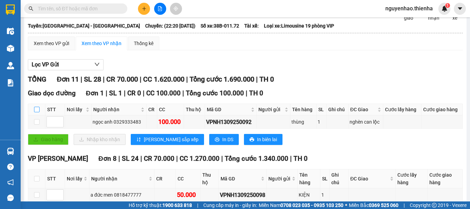
click at [36, 112] on input "checkbox" at bounding box center [37, 110] width 6 height 6
checkbox input "true"
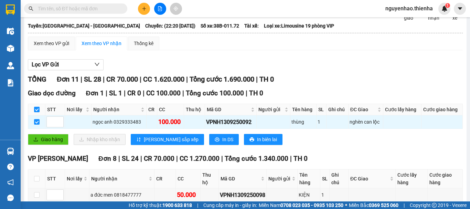
click at [36, 112] on input "checkbox" at bounding box center [37, 110] width 6 height 6
checkbox input "false"
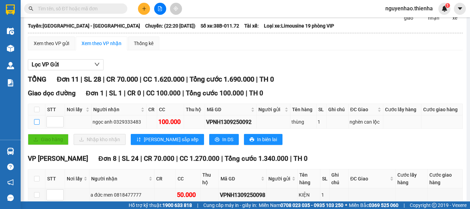
click at [38, 125] on input "checkbox" at bounding box center [37, 122] width 6 height 6
checkbox input "true"
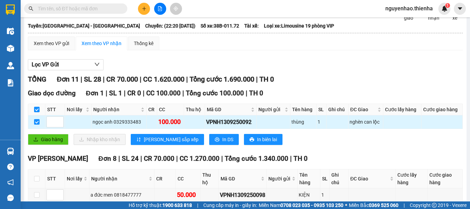
click at [89, 129] on td at bounding box center [78, 121] width 26 height 13
click at [36, 125] on input "checkbox" at bounding box center [37, 122] width 6 height 6
checkbox input "false"
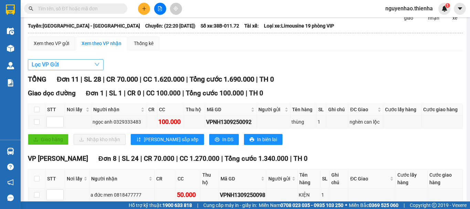
click at [93, 70] on button "Lọc VP Gửi" at bounding box center [66, 64] width 76 height 11
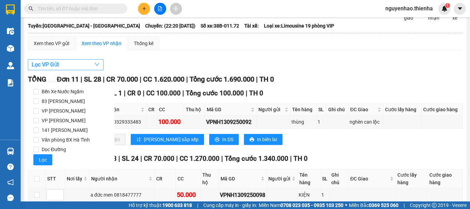
click at [93, 70] on button "Lọc VP Gửi" at bounding box center [66, 64] width 76 height 11
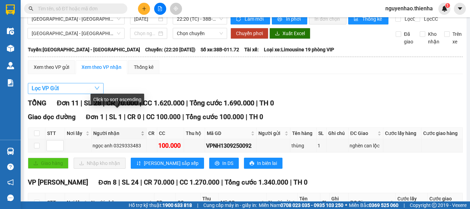
scroll to position [0, 0]
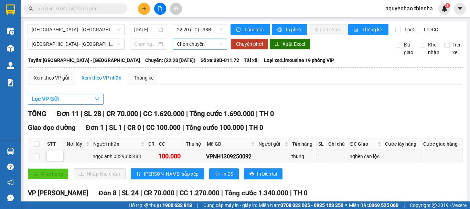
click at [190, 49] on span "Chọn chuyến" at bounding box center [200, 44] width 46 height 10
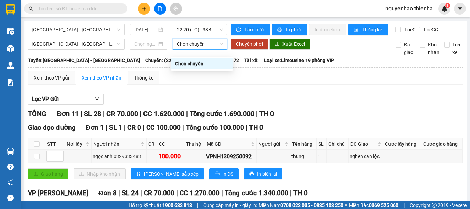
click at [190, 49] on span "Chọn chuyến" at bounding box center [200, 44] width 46 height 10
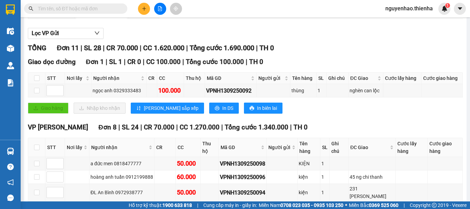
scroll to position [69, 0]
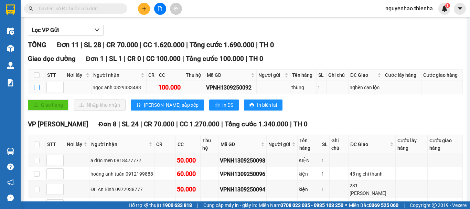
click at [38, 90] on input "checkbox" at bounding box center [37, 88] width 6 height 6
checkbox input "true"
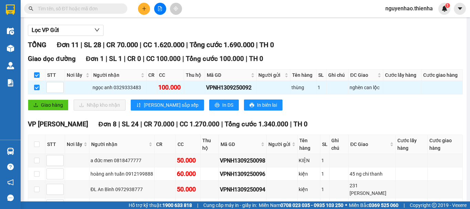
scroll to position [0, 0]
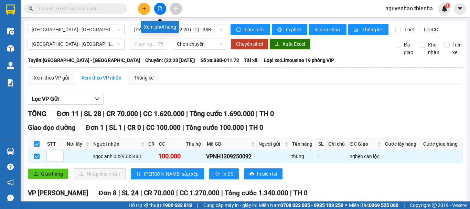
click at [158, 10] on icon "file-add" at bounding box center [160, 8] width 4 height 5
click at [39, 147] on input "checkbox" at bounding box center [37, 144] width 6 height 6
checkbox input "false"
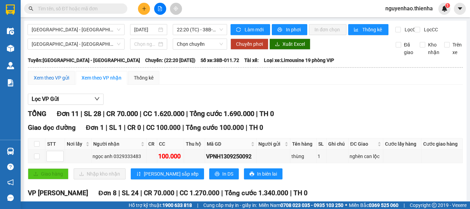
click at [58, 82] on div "Xem theo VP gửi" at bounding box center [51, 78] width 35 height 8
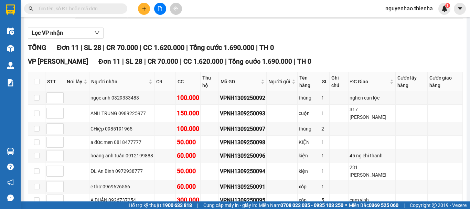
scroll to position [69, 0]
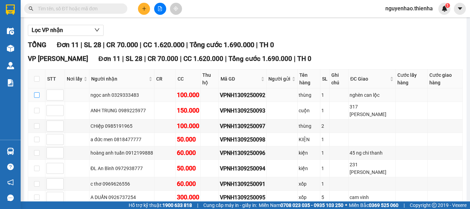
click at [34, 98] on input "checkbox" at bounding box center [37, 95] width 6 height 6
checkbox input "true"
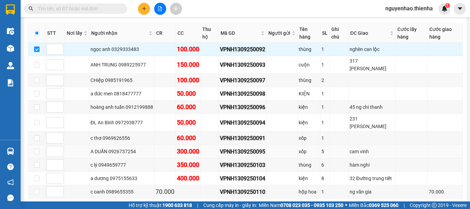
scroll to position [149, 0]
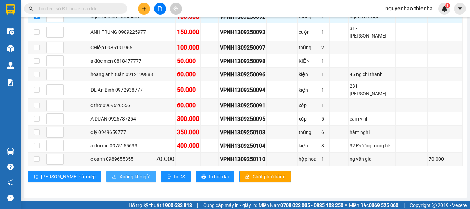
click at [119, 178] on span "Xuống kho gửi" at bounding box center [134, 177] width 31 height 8
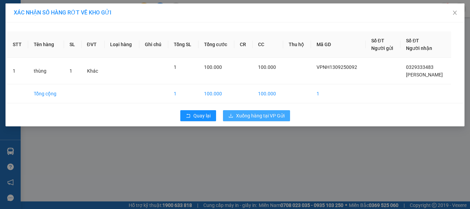
click at [268, 118] on span "Xuống hàng tại VP Gửi" at bounding box center [260, 116] width 49 height 8
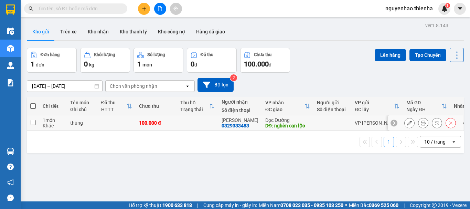
click at [407, 124] on icon at bounding box center [409, 122] width 5 height 5
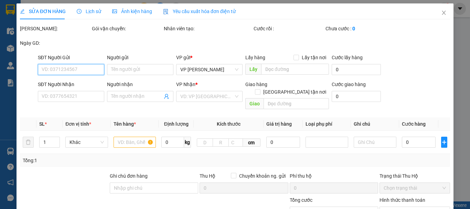
type input "0329333483"
type input "[PERSON_NAME]"
type input "nghèn can lộc"
type input "100.000"
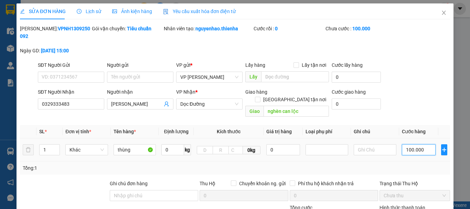
click at [420, 144] on input "100.000" at bounding box center [419, 149] width 34 height 11
type input "8"
type input "80"
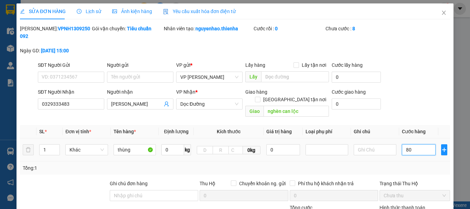
type input "80"
type input "800"
type input "8.000"
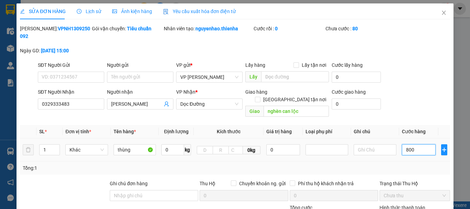
type input "8.000"
type input "80.000"
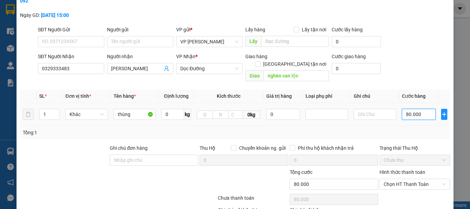
scroll to position [68, 0]
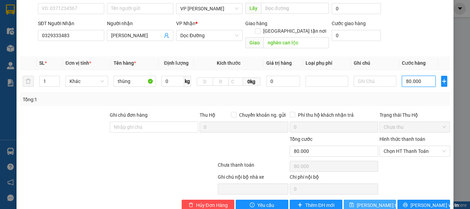
type input "80.000"
click at [370, 201] on span "[PERSON_NAME] thay đổi" at bounding box center [384, 205] width 55 height 8
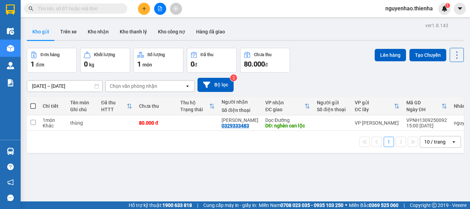
click at [34, 101] on th at bounding box center [33, 106] width 12 height 18
click at [34, 105] on span at bounding box center [33, 106] width 6 height 6
click at [33, 103] on input "checkbox" at bounding box center [33, 103] width 0 height 0
checkbox input "true"
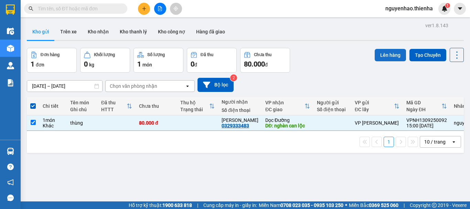
click at [391, 53] on button "Lên hàng" at bounding box center [390, 55] width 31 height 12
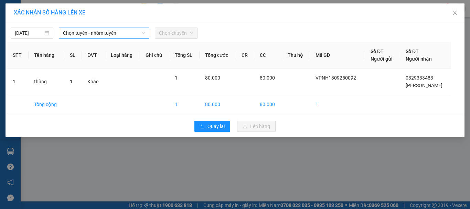
click at [111, 33] on span "Chọn tuyến - nhóm tuyến" at bounding box center [104, 33] width 82 height 10
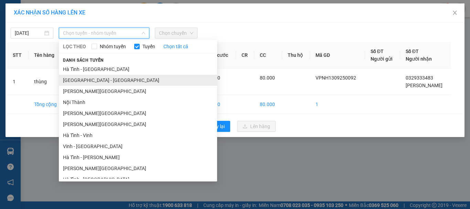
click at [100, 82] on li "[GEOGRAPHIC_DATA] - [GEOGRAPHIC_DATA]" at bounding box center [138, 80] width 158 height 11
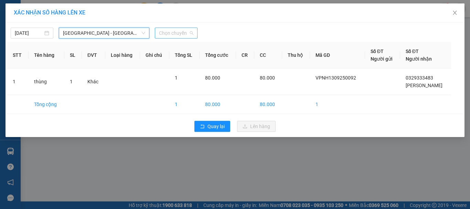
click at [169, 31] on span "Chọn chuyến" at bounding box center [176, 33] width 34 height 10
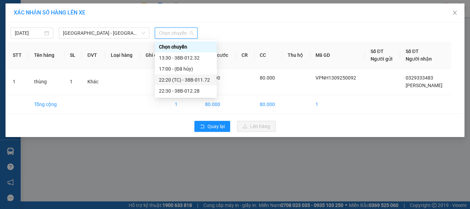
click at [206, 80] on div "22:20 (TC) - 38B-011.72" at bounding box center [186, 80] width 54 height 8
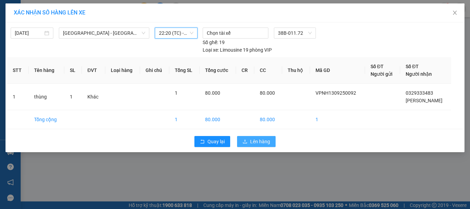
click at [261, 142] on span "Lên hàng" at bounding box center [260, 142] width 20 height 8
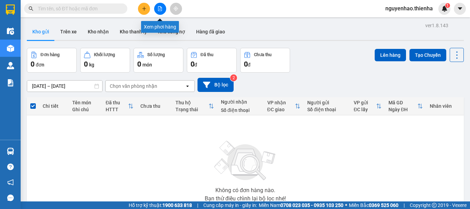
click at [161, 11] on icon "file-add" at bounding box center [160, 8] width 4 height 5
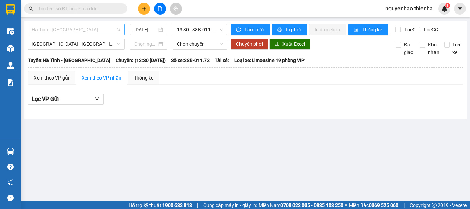
click at [78, 29] on span "Hà Tĩnh - [GEOGRAPHIC_DATA]" at bounding box center [76, 29] width 89 height 10
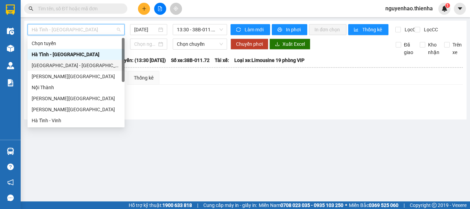
click at [76, 64] on div "[GEOGRAPHIC_DATA] - [GEOGRAPHIC_DATA]" at bounding box center [76, 66] width 89 height 8
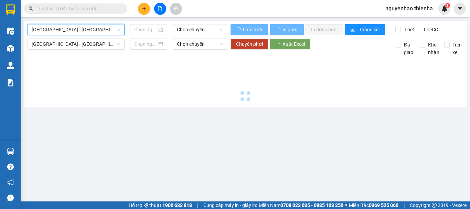
type input "[DATE]"
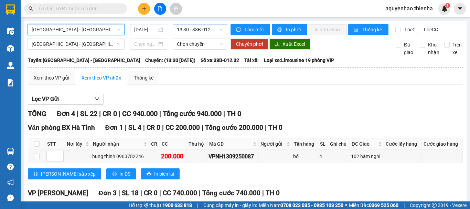
click at [199, 31] on span "13:30 - 38B-012.32" at bounding box center [200, 29] width 46 height 10
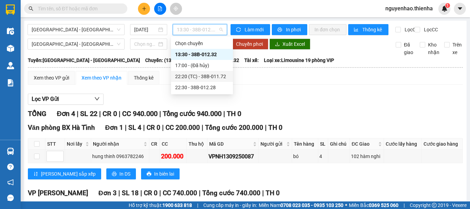
click at [213, 74] on div "22:20 (TC) - 38B-011.72" at bounding box center [202, 77] width 54 height 8
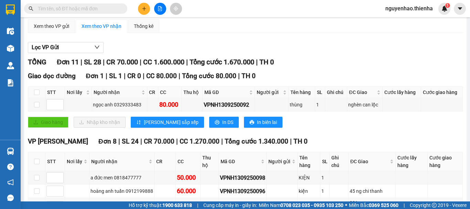
scroll to position [69, 0]
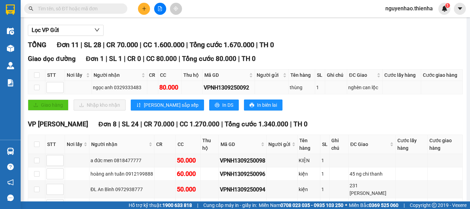
click at [370, 91] on div "nghèn can lộc" at bounding box center [364, 88] width 33 height 8
drag, startPoint x: 138, startPoint y: 93, endPoint x: 112, endPoint y: 93, distance: 26.2
click at [112, 91] on div "ngọc anh 0329333483" at bounding box center [119, 88] width 53 height 8
click at [144, 92] on td "ngọc anh 0329333483" at bounding box center [120, 87] width 56 height 13
drag, startPoint x: 139, startPoint y: 91, endPoint x: 114, endPoint y: 93, distance: 24.8
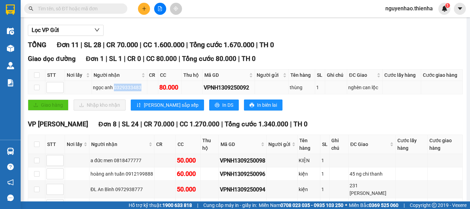
click at [114, 91] on div "ngọc anh 0329333483" at bounding box center [119, 88] width 53 height 8
copy div "0329333483"
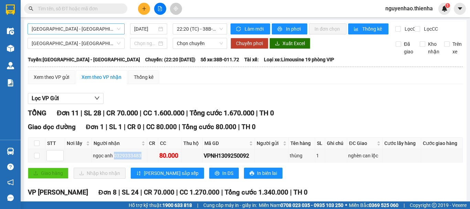
scroll to position [0, 0]
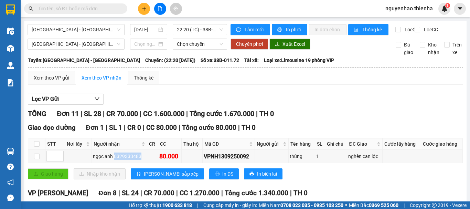
click at [142, 10] on icon "plus" at bounding box center [144, 8] width 5 height 5
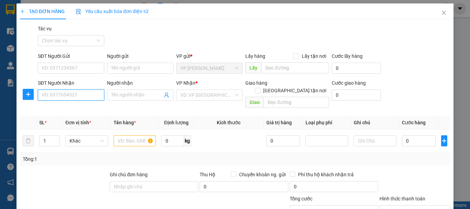
click at [77, 97] on input "SĐT Người Nhận" at bounding box center [71, 94] width 66 height 11
type input "0915471123"
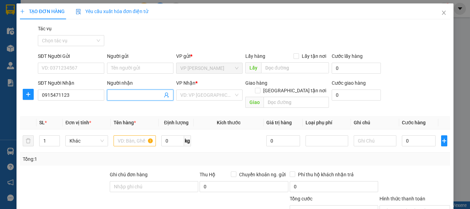
click at [137, 97] on input "Người nhận" at bounding box center [136, 95] width 51 height 8
type input "NPP [PERSON_NAME]"
click at [207, 97] on input "search" at bounding box center [206, 95] width 53 height 10
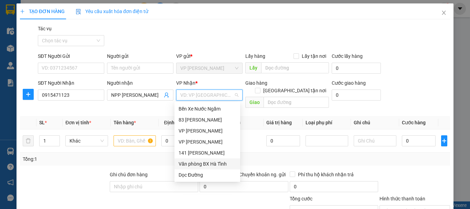
click at [212, 165] on div "Văn phòng BX Hà Tĩnh" at bounding box center [207, 164] width 57 height 8
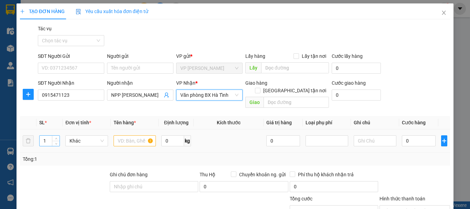
click at [49, 136] on input "1" at bounding box center [50, 141] width 20 height 10
type input "29"
click at [130, 135] on input "text" at bounding box center [135, 140] width 43 height 11
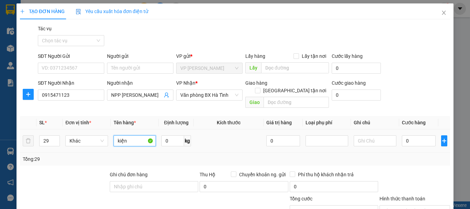
click at [130, 135] on input "kiện" at bounding box center [135, 140] width 43 height 11
type input "k"
type input "thùng bóng đèn"
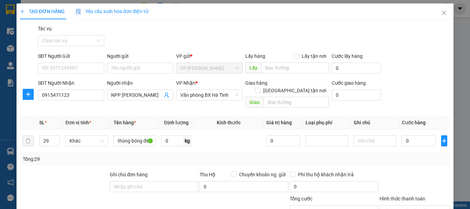
click at [147, 155] on div "Tổng: 29" at bounding box center [102, 159] width 159 height 8
click at [406, 135] on input "0" at bounding box center [419, 140] width 34 height 11
type input "8"
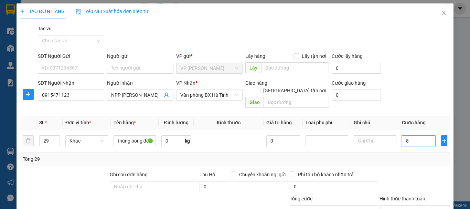
type input "87"
type input "870"
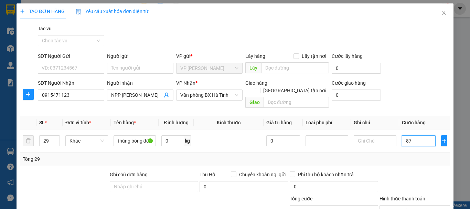
type input "870"
type input "8.700"
type input "87.000"
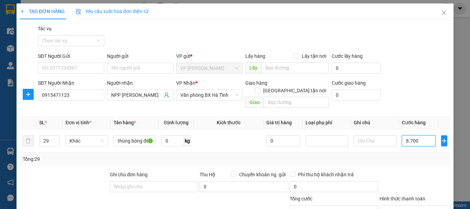
type input "87.000"
type input "870.000"
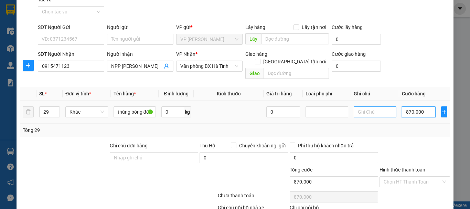
scroll to position [67, 0]
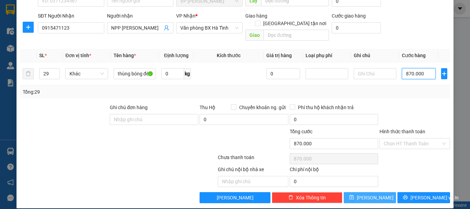
type input "870.000"
click at [372, 194] on span "[PERSON_NAME]" at bounding box center [375, 198] width 37 height 8
type input "1"
type input "0"
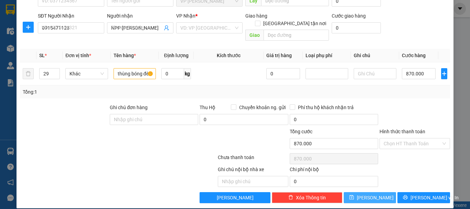
type input "0"
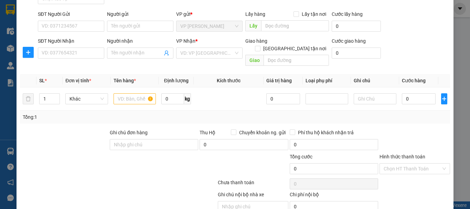
scroll to position [0, 0]
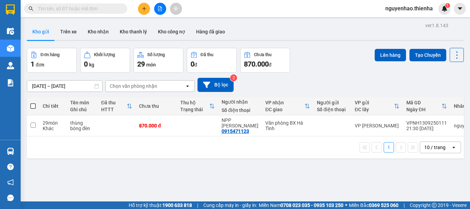
click at [33, 106] on span at bounding box center [33, 106] width 6 height 6
click at [33, 103] on input "checkbox" at bounding box center [33, 103] width 0 height 0
checkbox input "true"
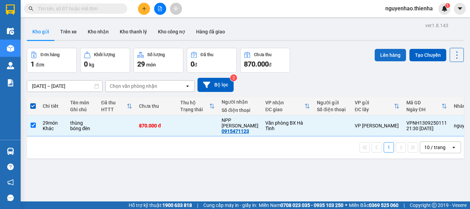
click at [391, 59] on button "Lên hàng" at bounding box center [390, 55] width 31 height 12
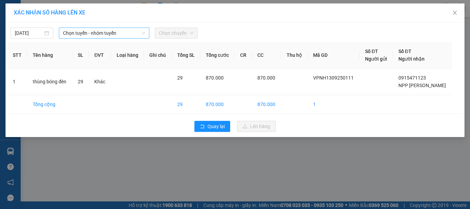
click at [129, 36] on span "Chọn tuyến - nhóm tuyến" at bounding box center [104, 33] width 82 height 10
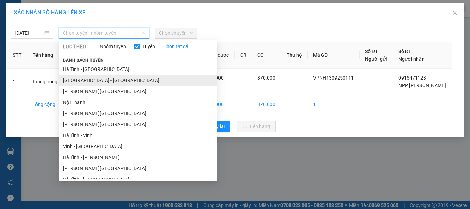
click at [94, 79] on li "[GEOGRAPHIC_DATA] - [GEOGRAPHIC_DATA]" at bounding box center [138, 80] width 158 height 11
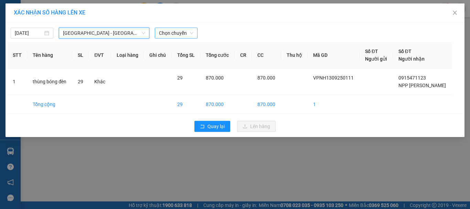
click at [177, 33] on span "Chọn chuyến" at bounding box center [176, 33] width 34 height 10
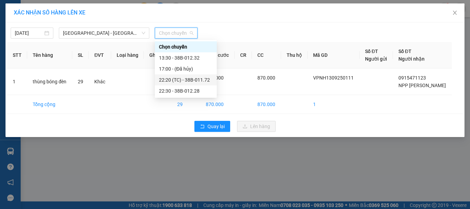
click at [183, 80] on div "22:20 (TC) - 38B-011.72" at bounding box center [186, 80] width 54 height 8
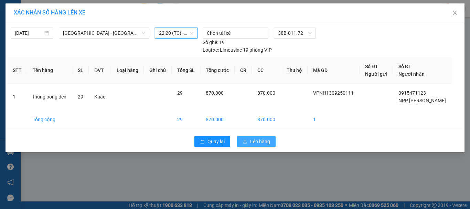
click at [264, 143] on span "Lên hàng" at bounding box center [260, 142] width 20 height 8
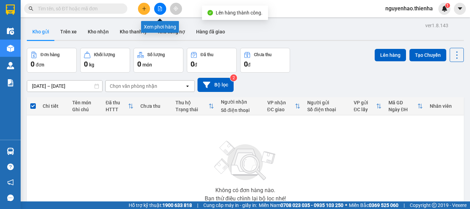
click at [161, 11] on icon "file-add" at bounding box center [160, 8] width 4 height 5
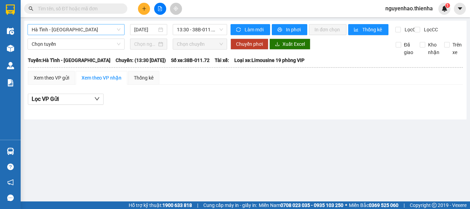
click at [117, 31] on span "Hà Tĩnh - [GEOGRAPHIC_DATA]" at bounding box center [76, 29] width 89 height 10
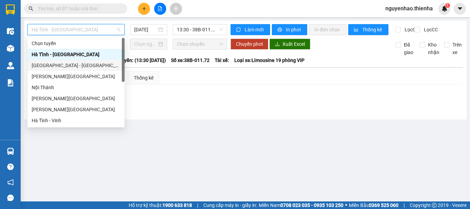
click at [96, 63] on div "[GEOGRAPHIC_DATA] - [GEOGRAPHIC_DATA]" at bounding box center [76, 66] width 89 height 8
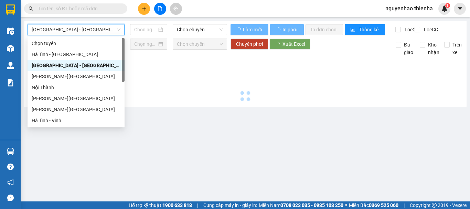
type input "[DATE]"
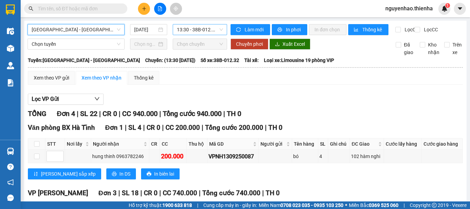
click at [194, 29] on span "13:30 - 38B-012.32" at bounding box center [200, 29] width 46 height 10
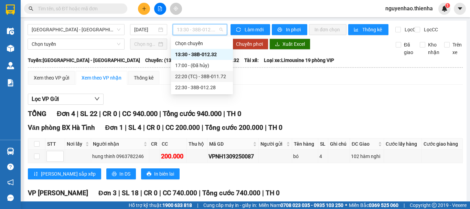
click at [204, 75] on div "22:20 (TC) - 38B-011.72" at bounding box center [202, 77] width 54 height 8
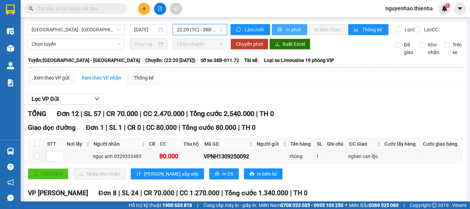
click at [286, 32] on span "In phơi" at bounding box center [294, 30] width 16 height 8
click at [145, 9] on icon "plus" at bounding box center [144, 8] width 4 height 0
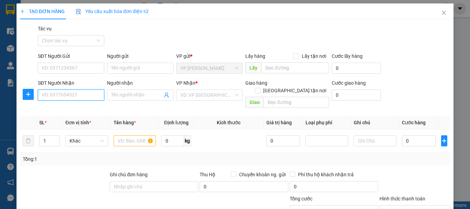
click at [62, 96] on input "SĐT Người Nhận" at bounding box center [71, 94] width 66 height 11
type input "0"
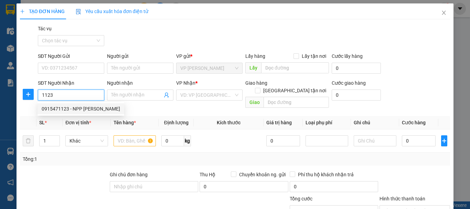
click at [83, 107] on div "0915471123 - NPP [PERSON_NAME]" at bounding box center [81, 109] width 78 height 8
type input "0915471123"
type input "NPP [PERSON_NAME]"
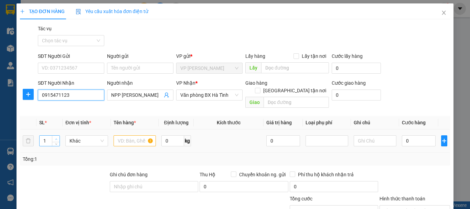
type input "0915471123"
click at [54, 137] on span "up" at bounding box center [56, 139] width 4 height 4
type input "5"
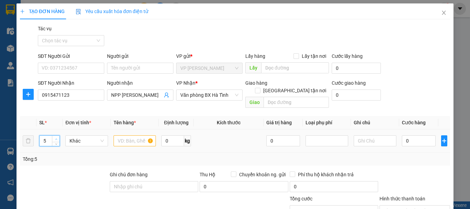
click at [54, 137] on span "up" at bounding box center [56, 139] width 4 height 4
click at [126, 135] on input "text" at bounding box center [135, 140] width 43 height 11
type input "thùng"
click at [423, 135] on input "0" at bounding box center [419, 140] width 34 height 11
type input "1"
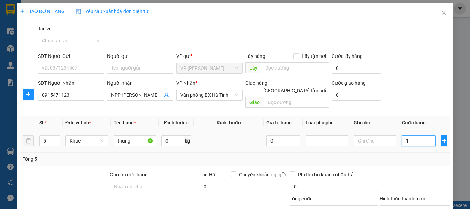
type input "1"
type input "15"
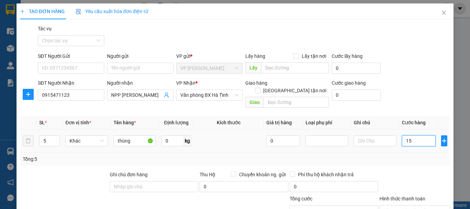
type input "150"
type input "1.500"
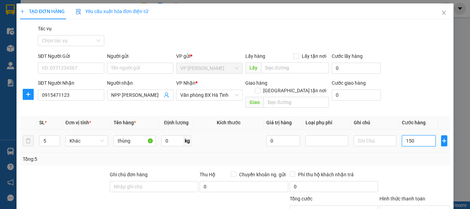
type input "1.500"
type input "15.000"
type input "150.000"
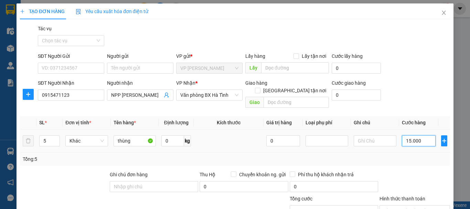
type input "150.000"
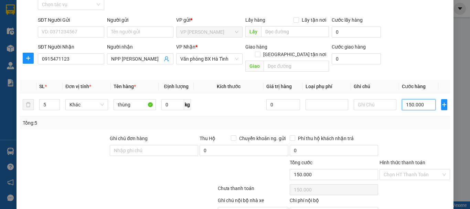
scroll to position [67, 0]
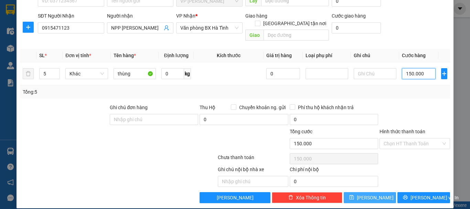
type input "150.000"
click at [364, 192] on button "[PERSON_NAME]" at bounding box center [370, 197] width 53 height 11
type input "1"
type input "0"
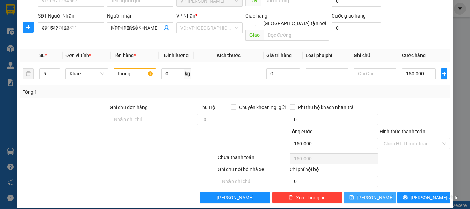
type input "0"
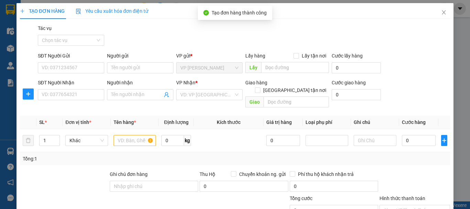
scroll to position [0, 0]
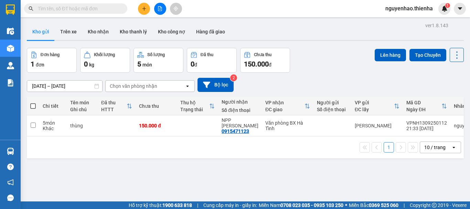
click at [33, 107] on span at bounding box center [33, 106] width 6 height 6
click at [33, 103] on input "checkbox" at bounding box center [33, 103] width 0 height 0
checkbox input "true"
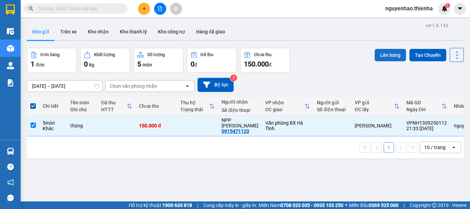
click at [391, 55] on button "Lên hàng" at bounding box center [390, 55] width 31 height 12
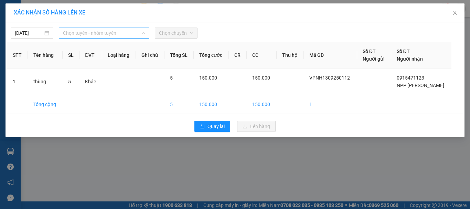
click at [98, 31] on span "Chọn tuyến - nhóm tuyến" at bounding box center [104, 33] width 82 height 10
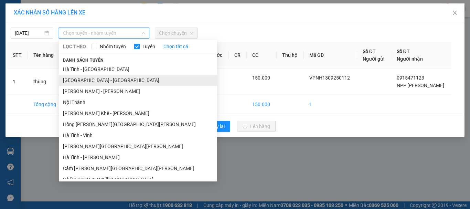
click at [89, 80] on li "[GEOGRAPHIC_DATA] - [GEOGRAPHIC_DATA]" at bounding box center [138, 80] width 158 height 11
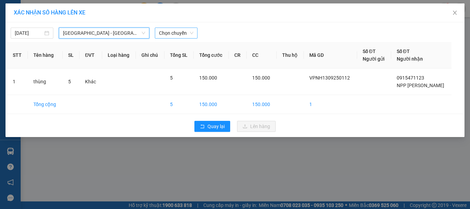
click at [168, 35] on span "Chọn chuyến" at bounding box center [176, 33] width 34 height 10
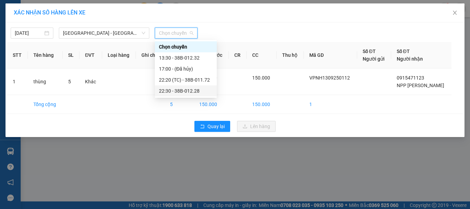
click at [191, 93] on div "22:30 - 38B-012.28" at bounding box center [186, 91] width 54 height 8
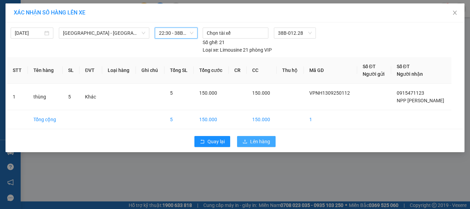
click at [257, 140] on span "Lên hàng" at bounding box center [260, 142] width 20 height 8
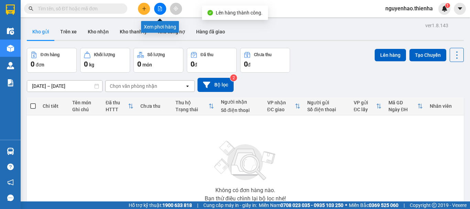
click at [160, 9] on icon "file-add" at bounding box center [160, 8] width 4 height 5
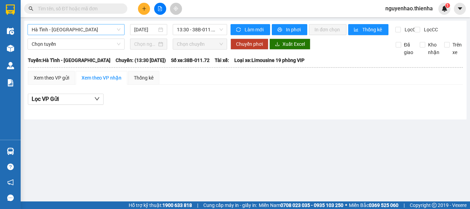
click at [112, 31] on span "Hà Tĩnh - [GEOGRAPHIC_DATA]" at bounding box center [76, 29] width 89 height 10
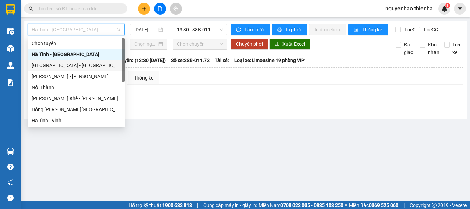
click at [78, 66] on div "[GEOGRAPHIC_DATA] - [GEOGRAPHIC_DATA]" at bounding box center [76, 66] width 89 height 8
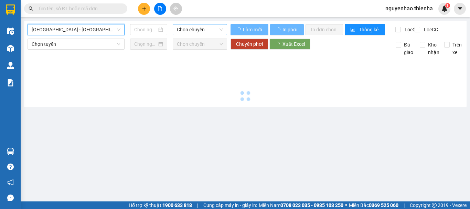
type input "[DATE]"
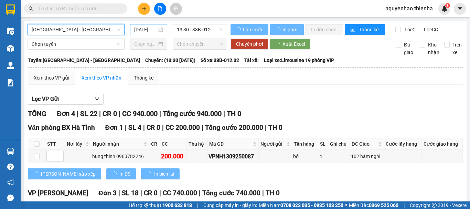
click at [157, 27] on div "[DATE]" at bounding box center [148, 30] width 29 height 8
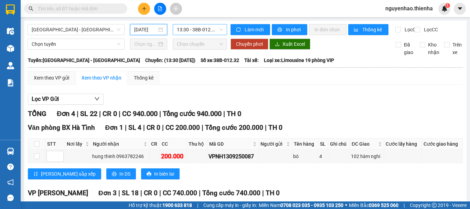
scroll to position [0, 2]
click at [197, 28] on span "13:30 - 38B-012.32" at bounding box center [200, 29] width 46 height 10
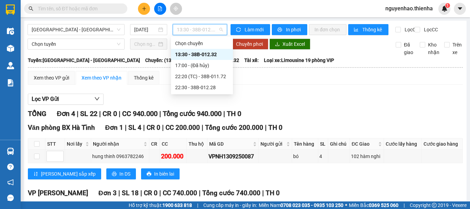
scroll to position [0, 0]
click at [204, 89] on div "22:30 - 38B-012.28" at bounding box center [202, 88] width 54 height 8
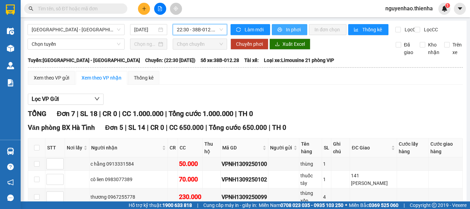
click at [291, 29] on span "In phơi" at bounding box center [294, 30] width 16 height 8
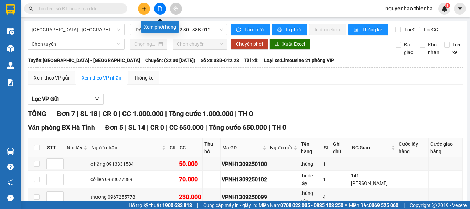
click at [157, 10] on button at bounding box center [160, 9] width 12 height 12
click at [161, 12] on button at bounding box center [160, 9] width 12 height 12
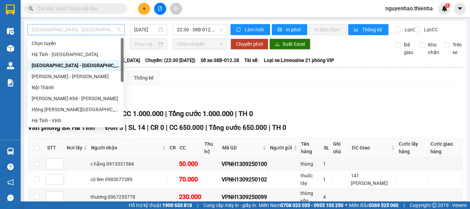
click at [97, 30] on span "[GEOGRAPHIC_DATA] - [GEOGRAPHIC_DATA]" at bounding box center [76, 29] width 89 height 10
click at [74, 51] on div "Hà Tĩnh - [GEOGRAPHIC_DATA]" at bounding box center [76, 55] width 88 height 8
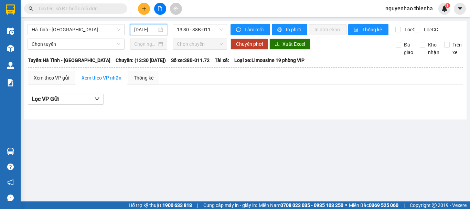
click at [156, 28] on input "[DATE]" at bounding box center [145, 30] width 23 height 8
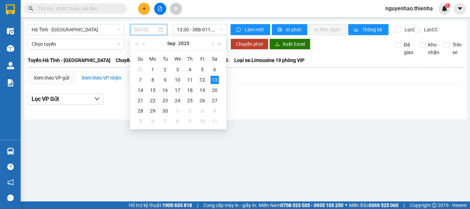
click at [203, 80] on div "12" at bounding box center [202, 80] width 8 height 8
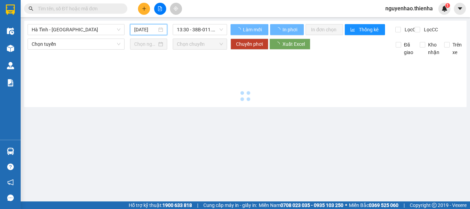
type input "[DATE]"
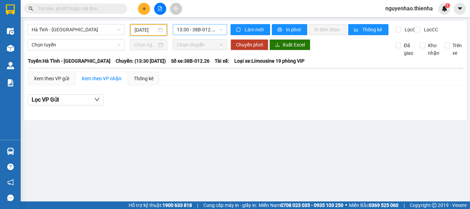
click at [206, 31] on span "13:30 - 38B-012.26" at bounding box center [200, 29] width 46 height 10
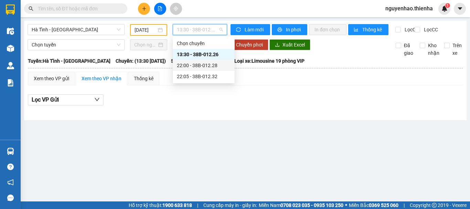
click at [215, 66] on div "22:00 - 38B-012.28" at bounding box center [204, 66] width 54 height 8
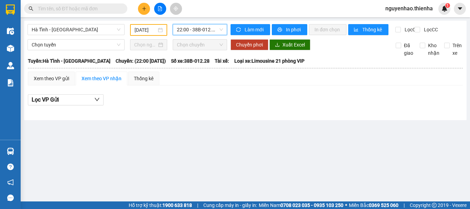
click at [209, 30] on span "22:00 - 38B-012.28" at bounding box center [200, 29] width 46 height 10
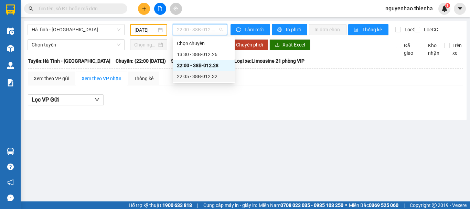
click at [212, 76] on div "22:05 - 38B-012.32" at bounding box center [204, 77] width 54 height 8
